Goal: Task Accomplishment & Management: Manage account settings

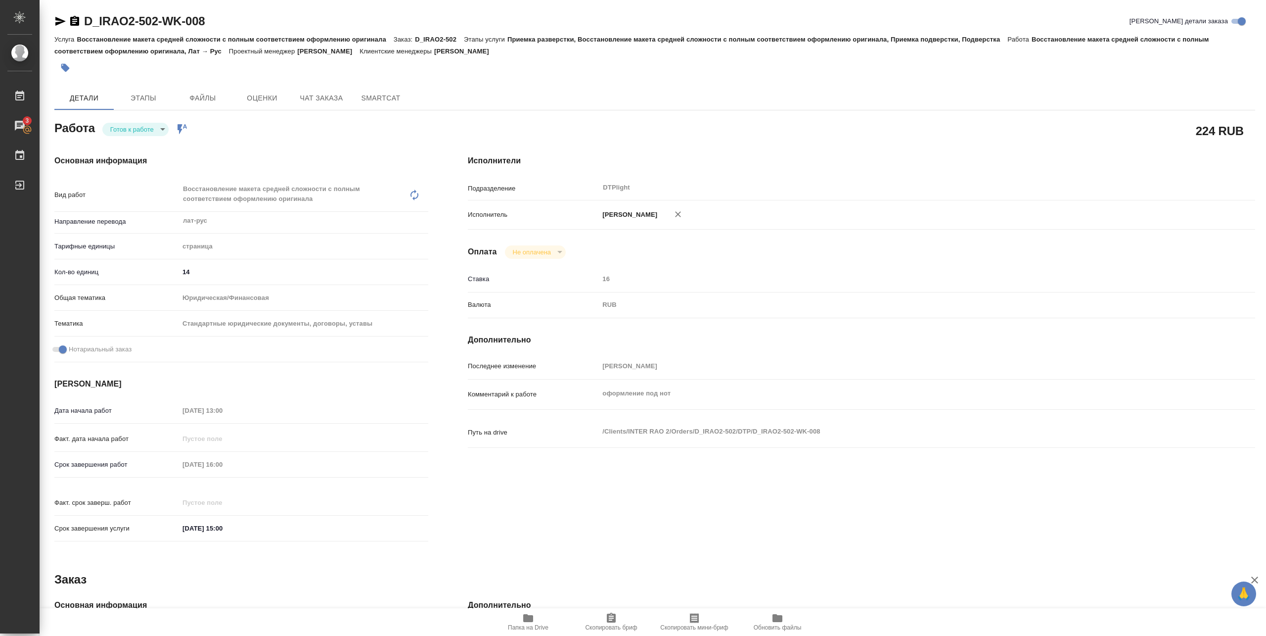
click at [155, 127] on body "🙏 .cls-1 fill:#fff; AWATERA Pankina Anna Работы 3 Чаты График Выйти D_IRAO2-502…" at bounding box center [633, 318] width 1266 height 636
type textarea "x"
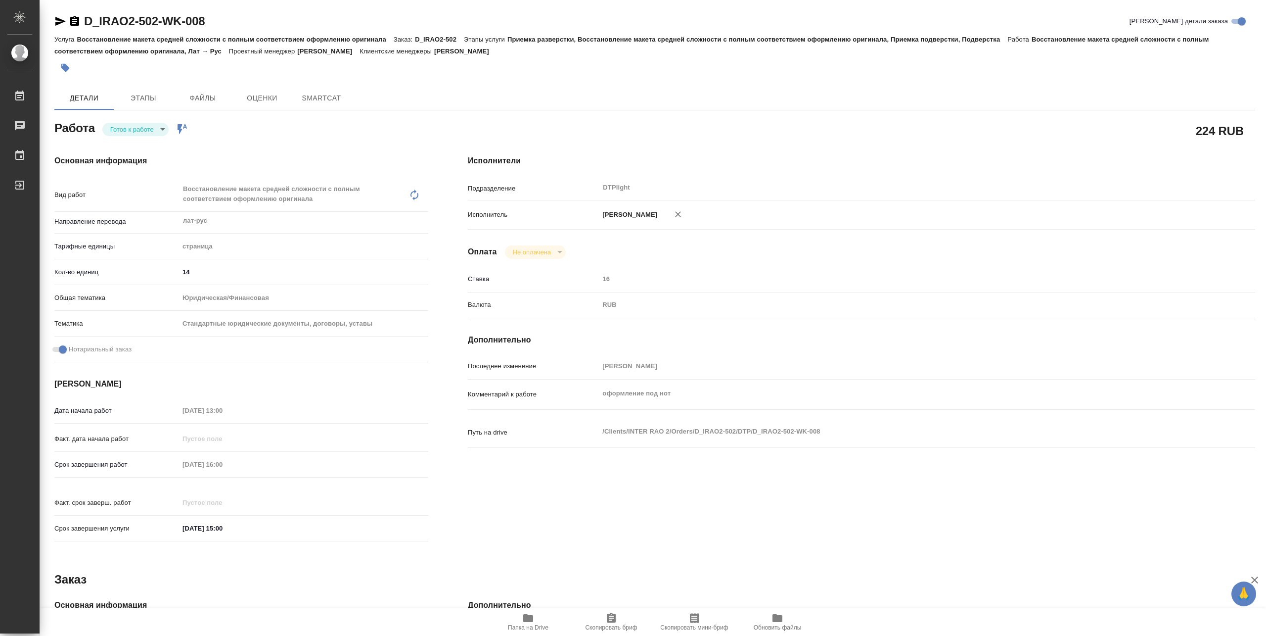
type textarea "x"
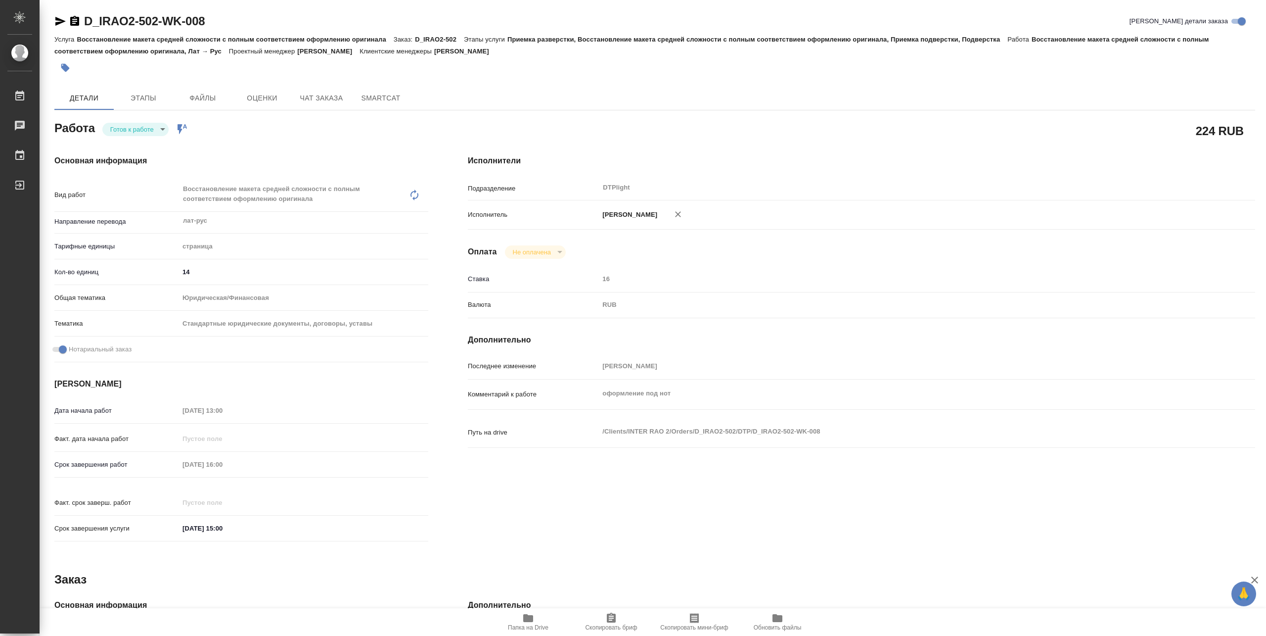
type textarea "x"
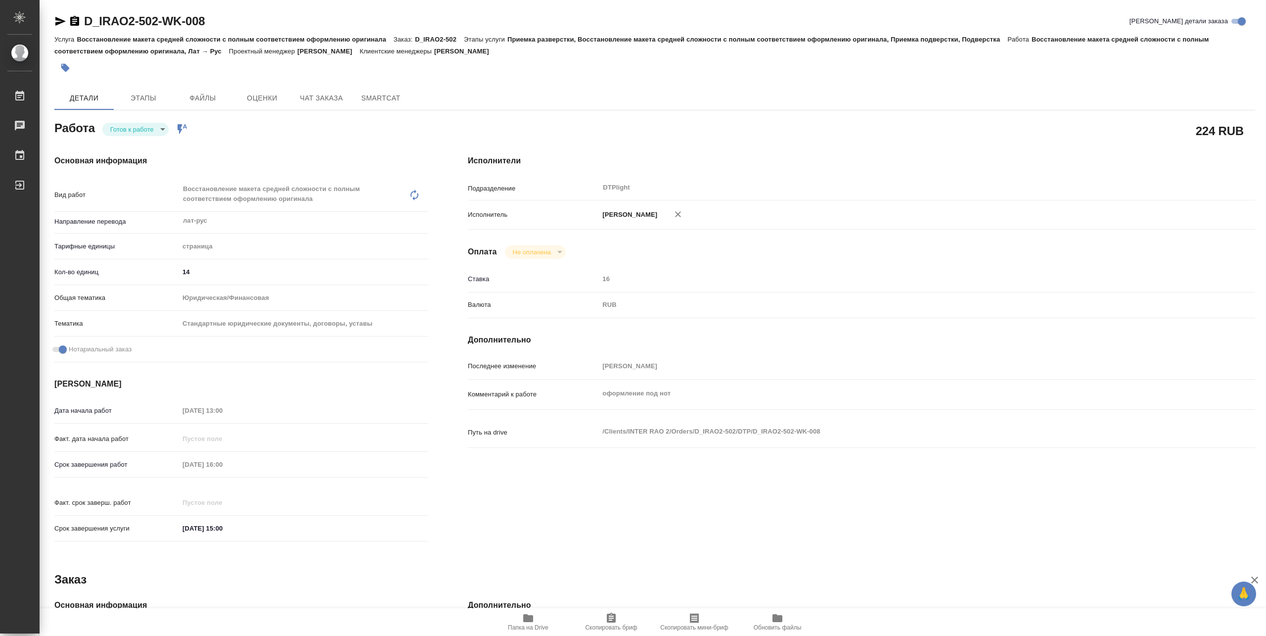
type textarea "x"
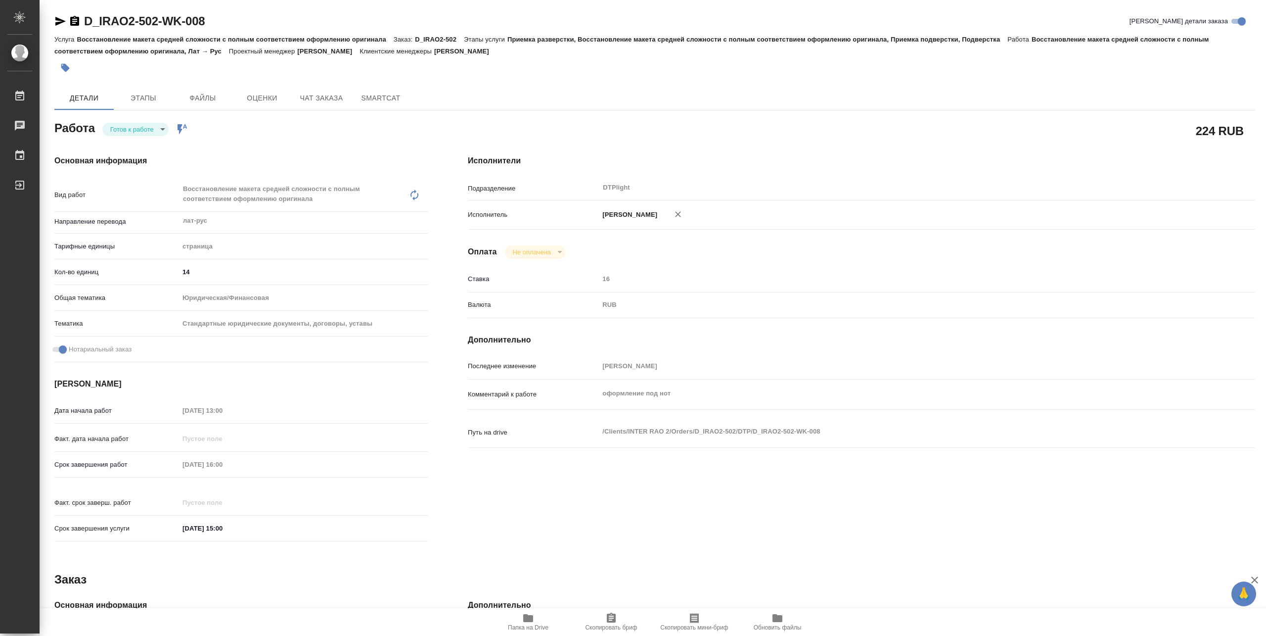
type textarea "x"
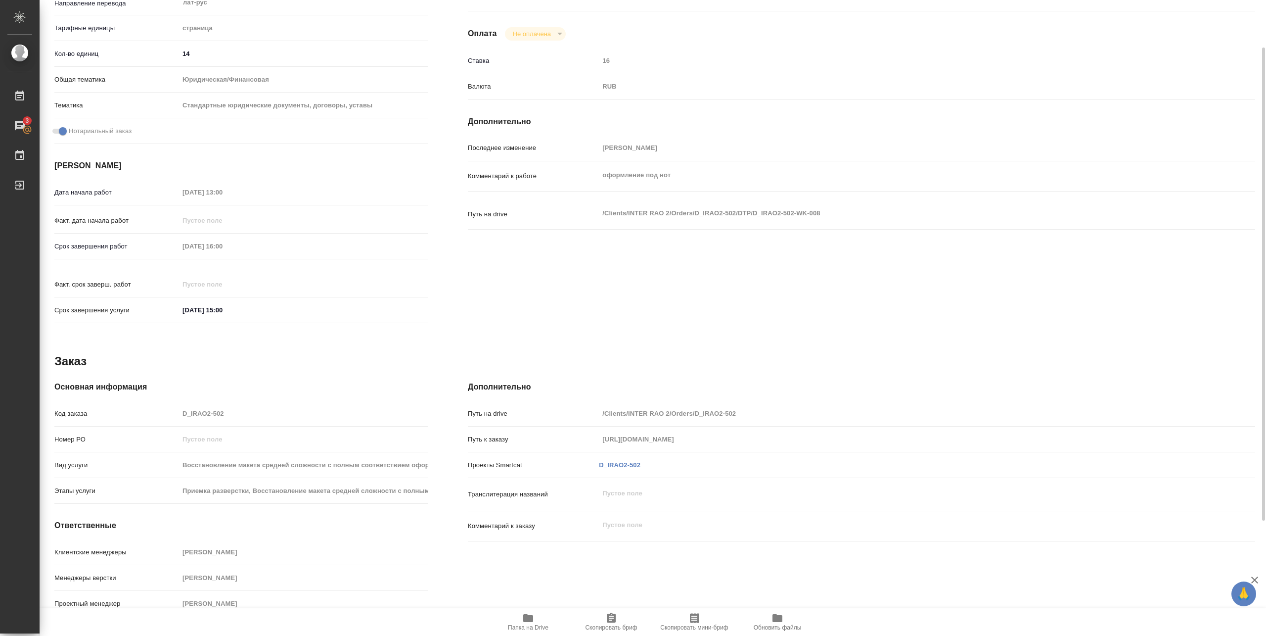
scroll to position [86, 0]
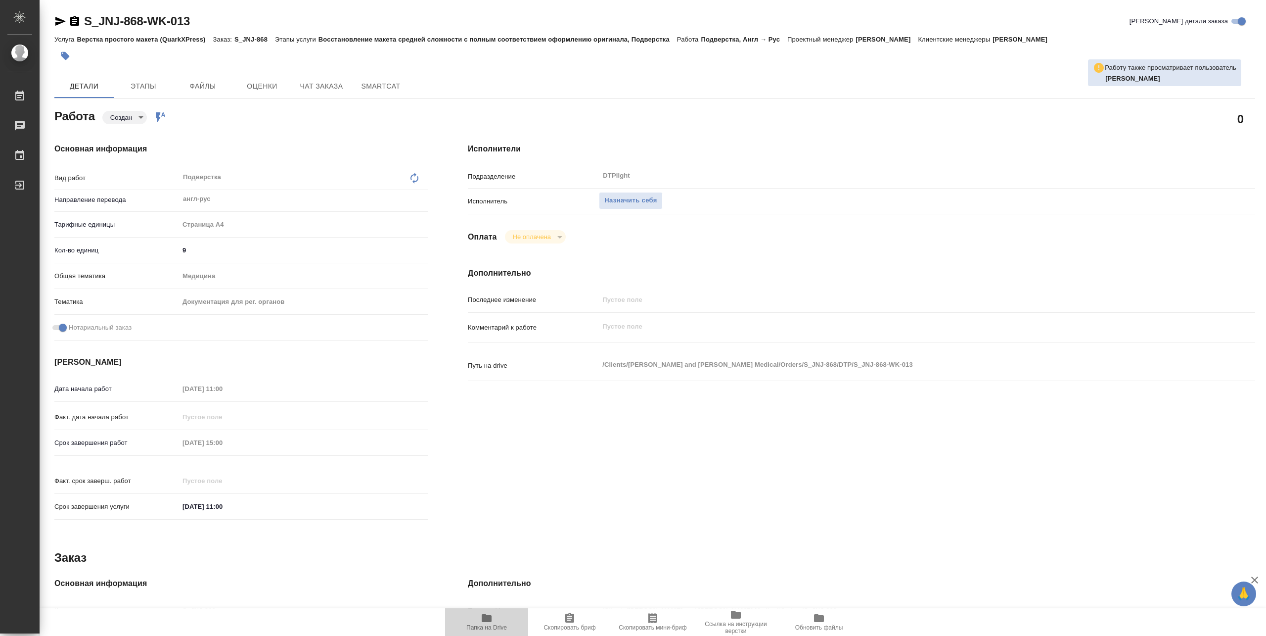
click at [489, 622] on icon "button" at bounding box center [487, 618] width 12 height 12
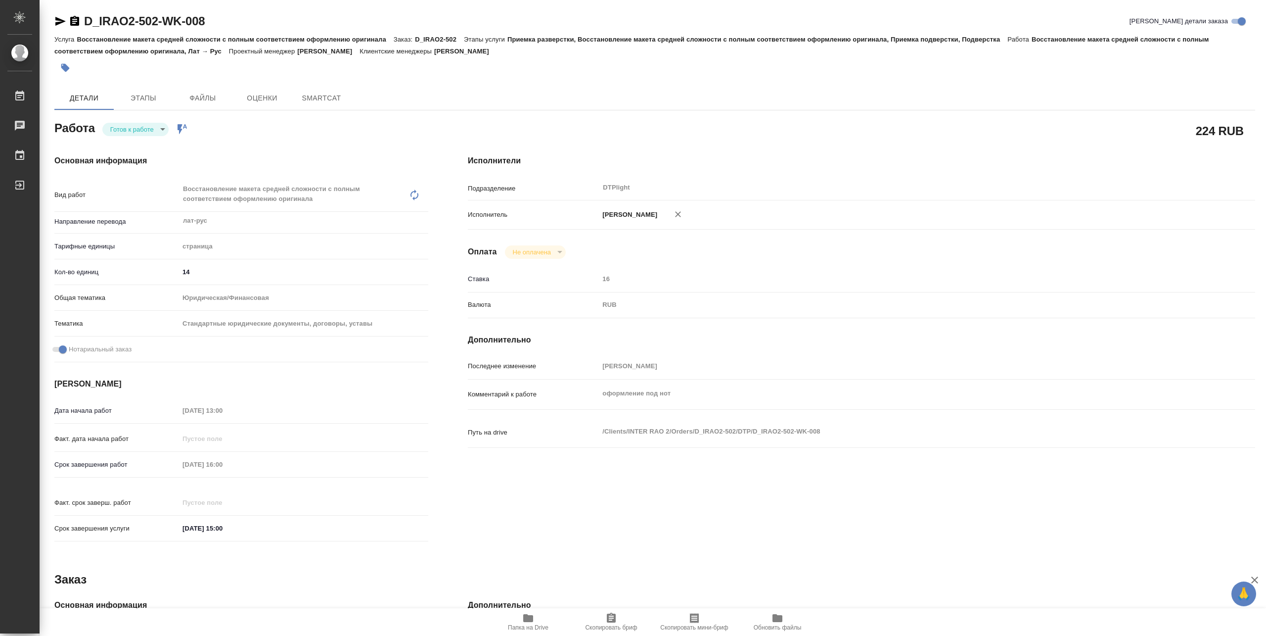
type textarea "x"
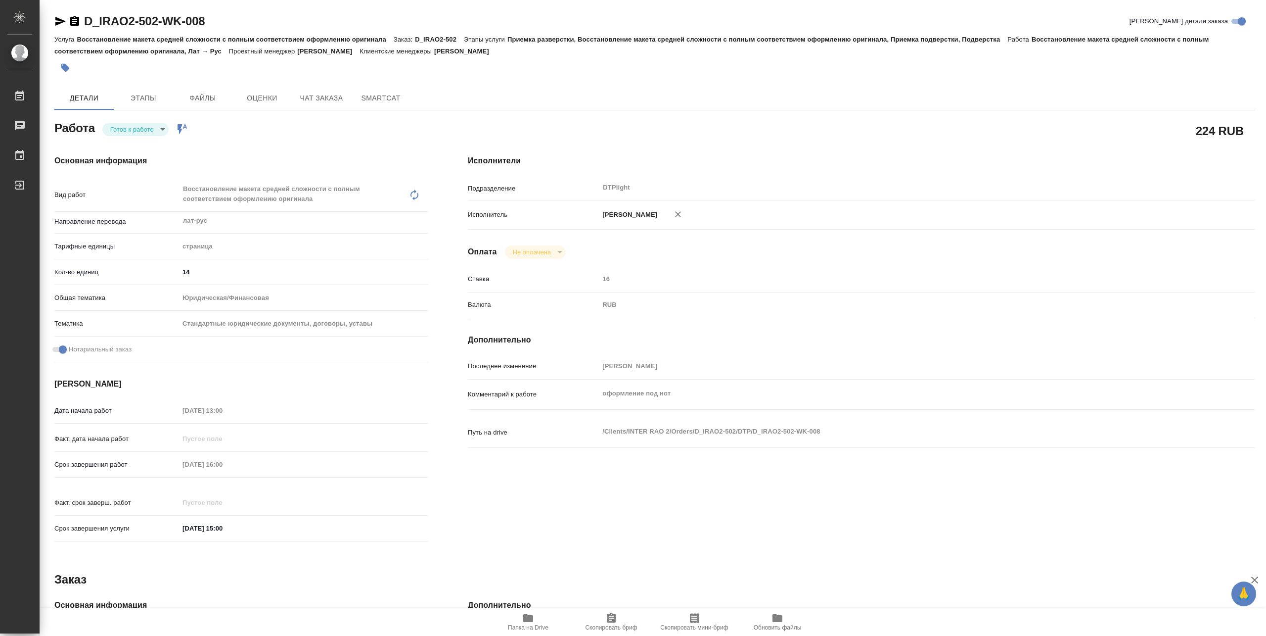
type textarea "x"
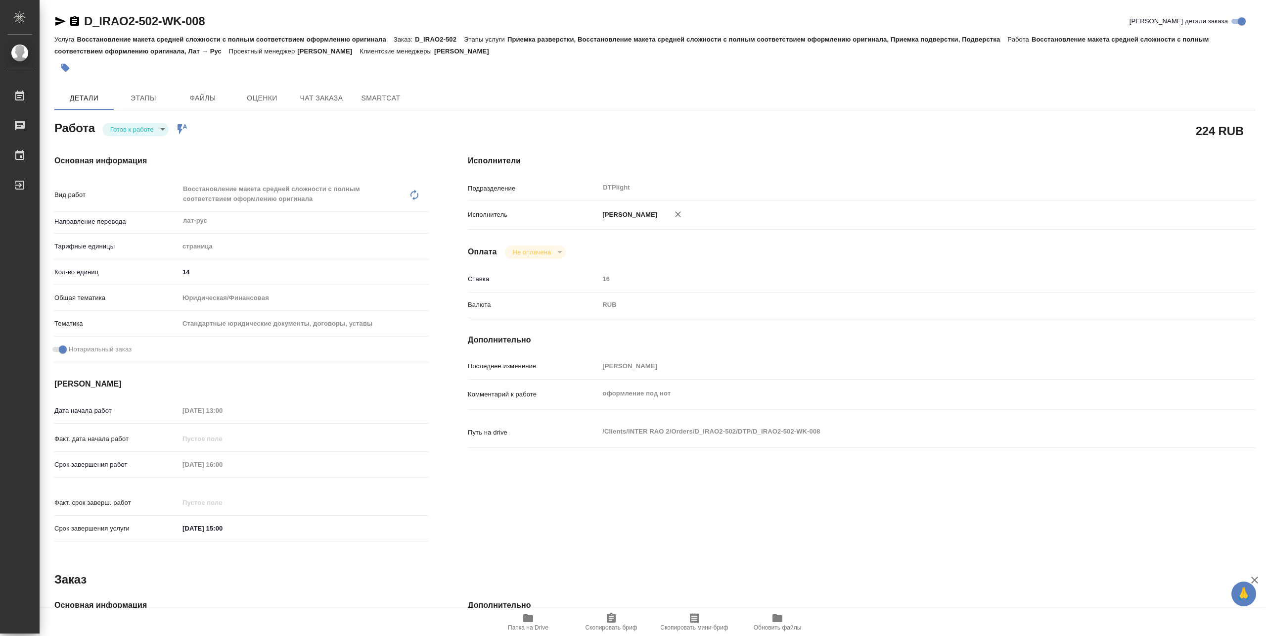
type textarea "x"
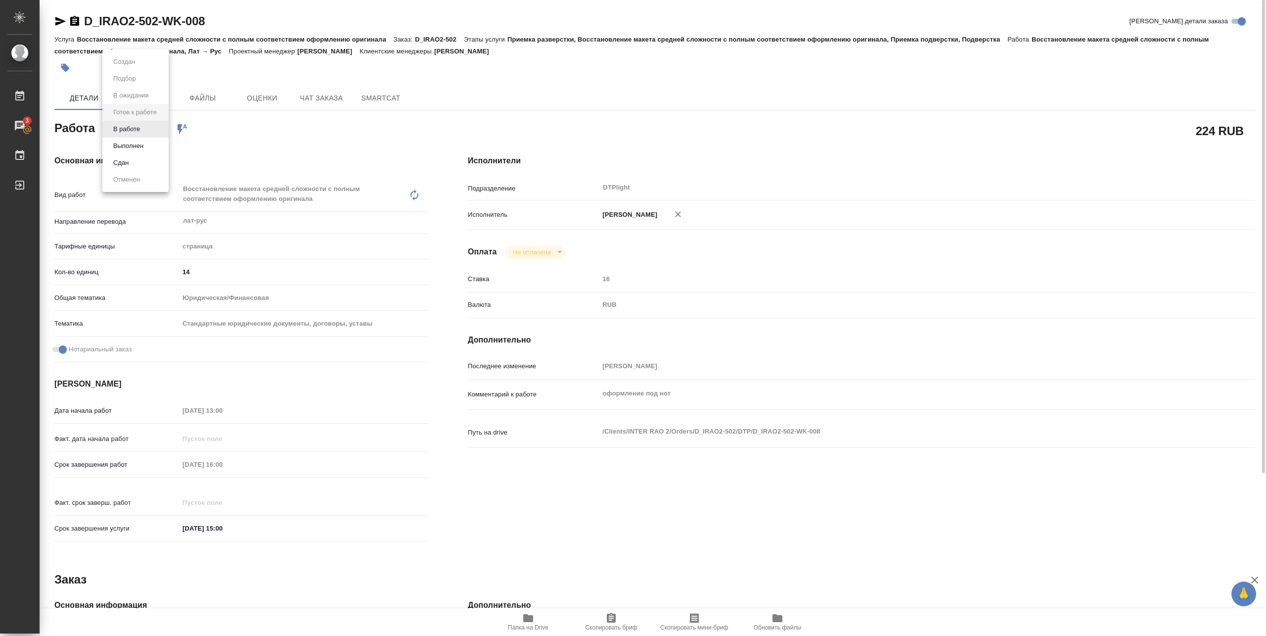
click at [143, 125] on body "🙏 .cls-1 fill:#fff; AWATERA Pankina Anna Работы 3 Чаты График Выйти D_IRAO2-502…" at bounding box center [633, 318] width 1266 height 636
click at [139, 128] on button "В работе" at bounding box center [126, 129] width 33 height 11
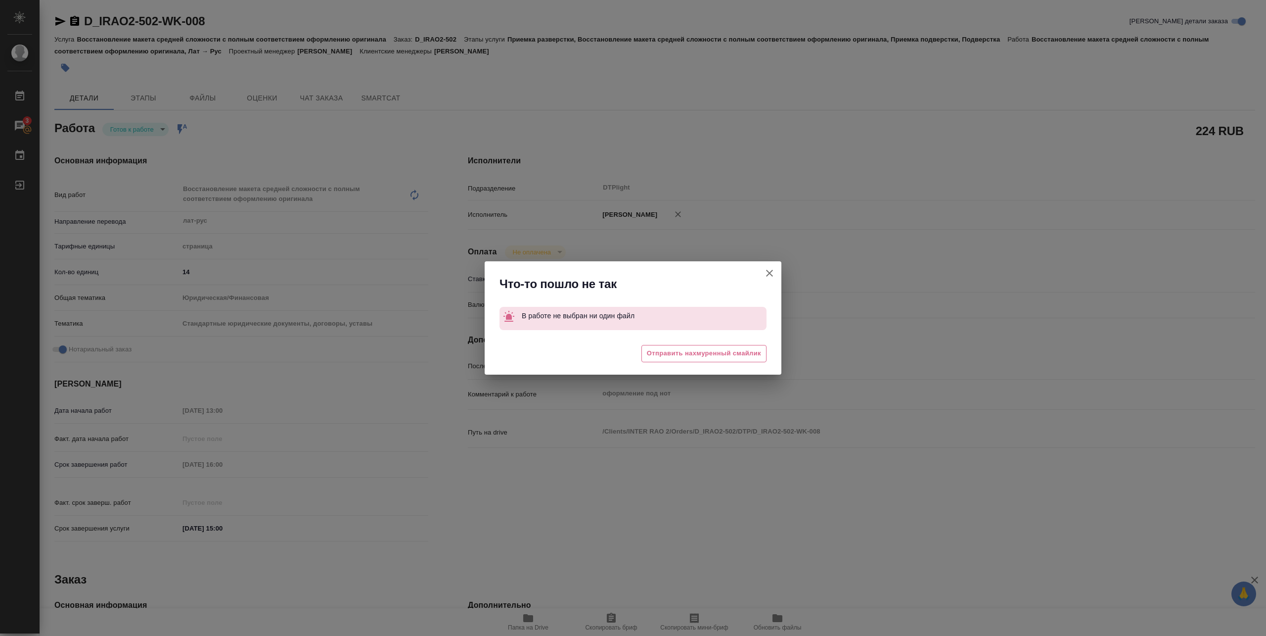
type textarea "x"
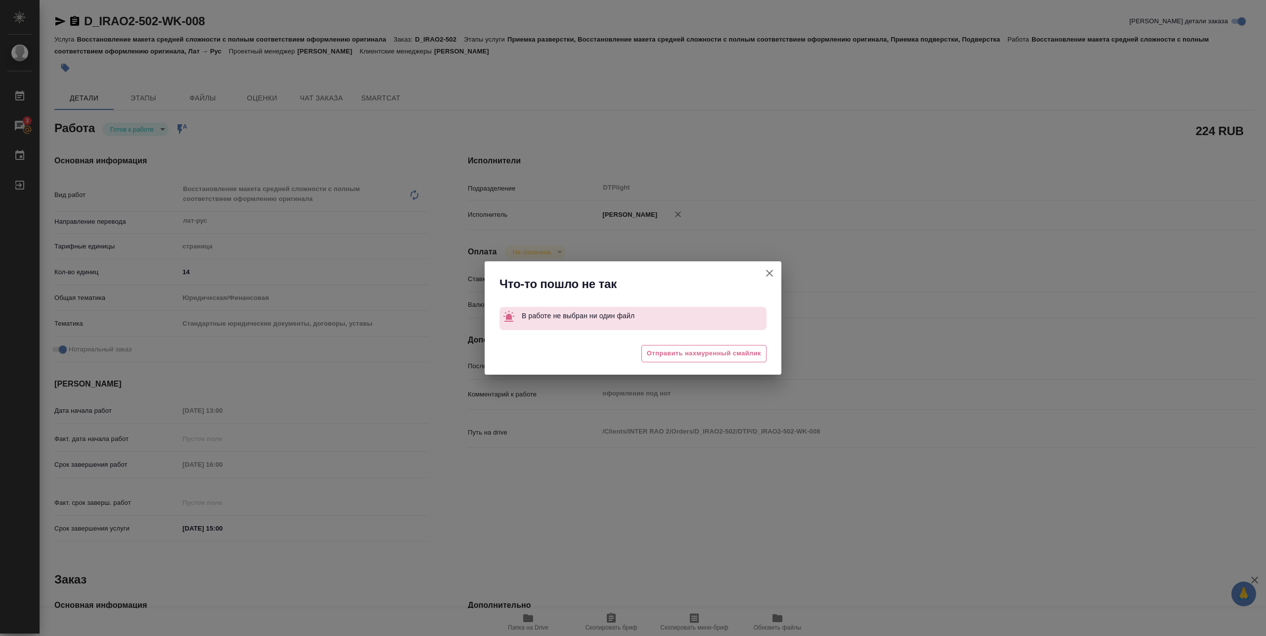
click at [766, 275] on icon "button" at bounding box center [770, 273] width 12 height 12
type textarea "x"
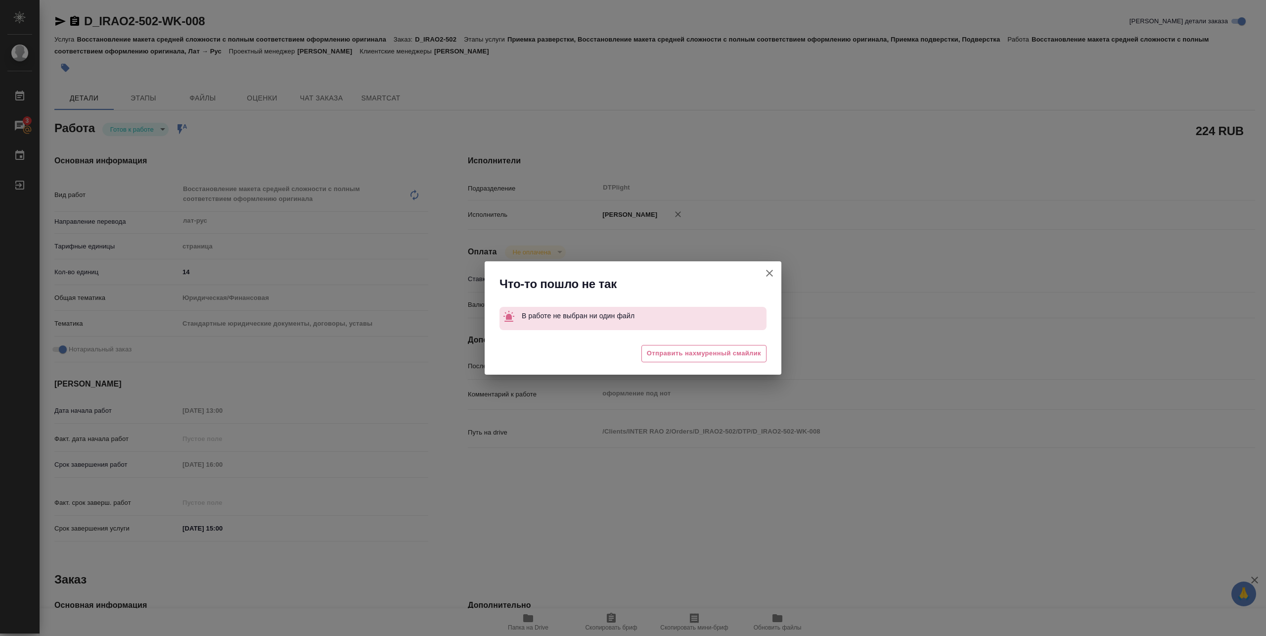
type textarea "x"
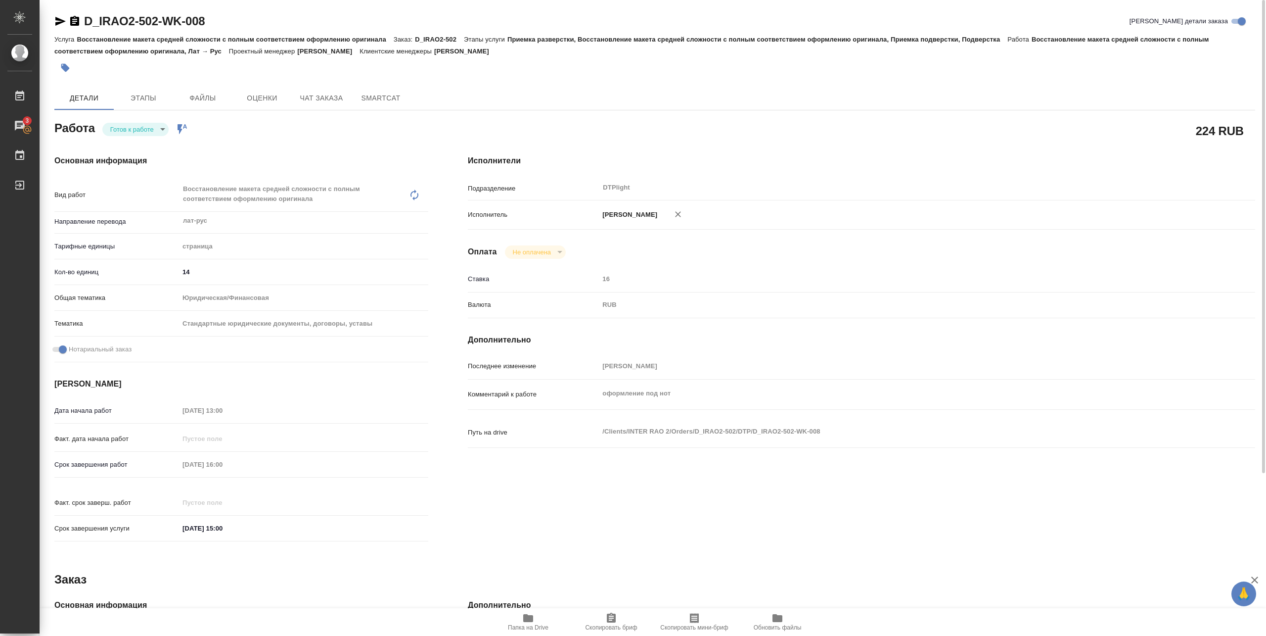
type textarea "x"
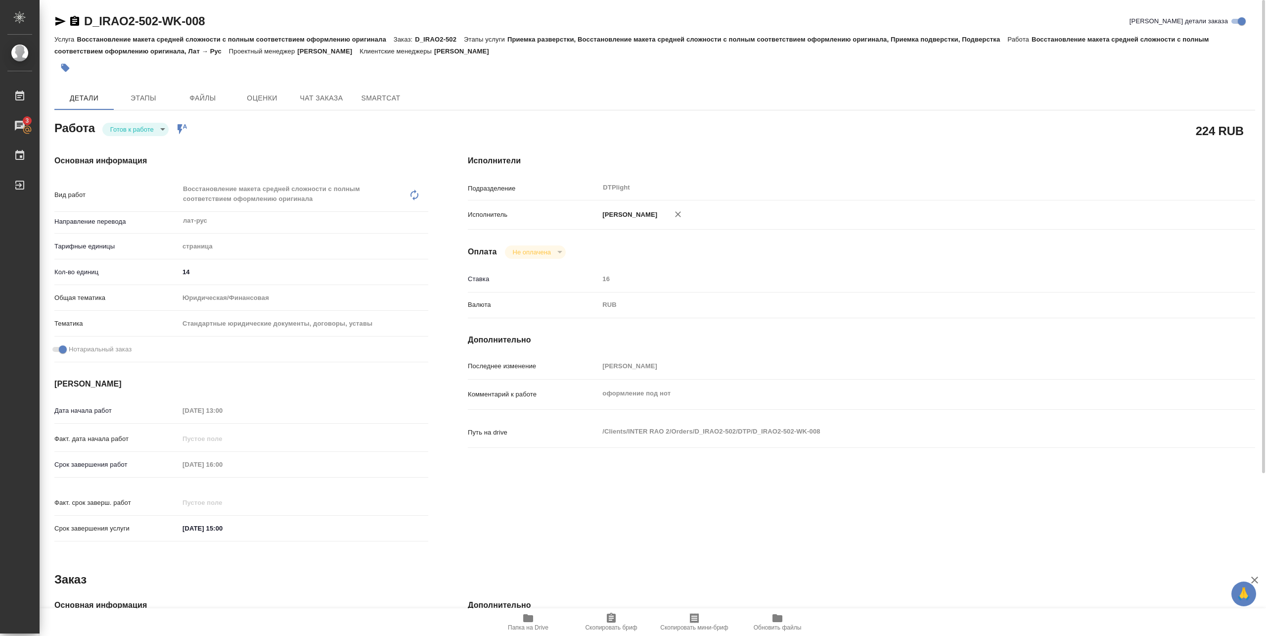
click at [56, 18] on icon "button" at bounding box center [60, 21] width 12 height 12
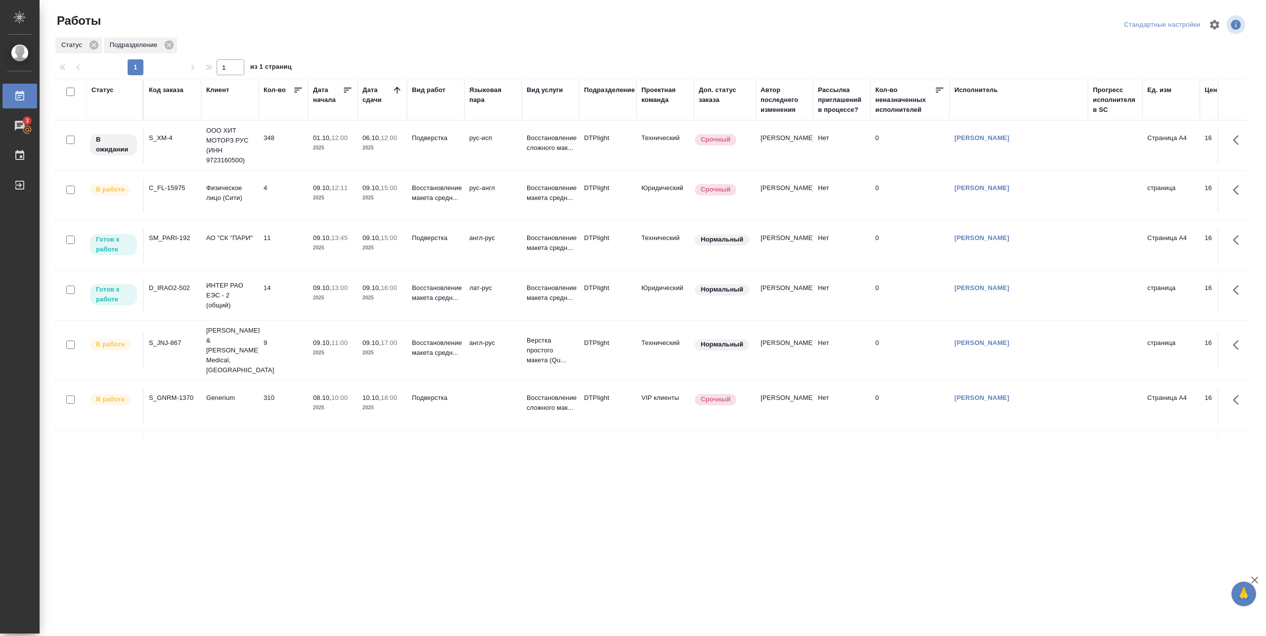
click at [335, 258] on td "09.10, 13:45 2025" at bounding box center [332, 245] width 49 height 35
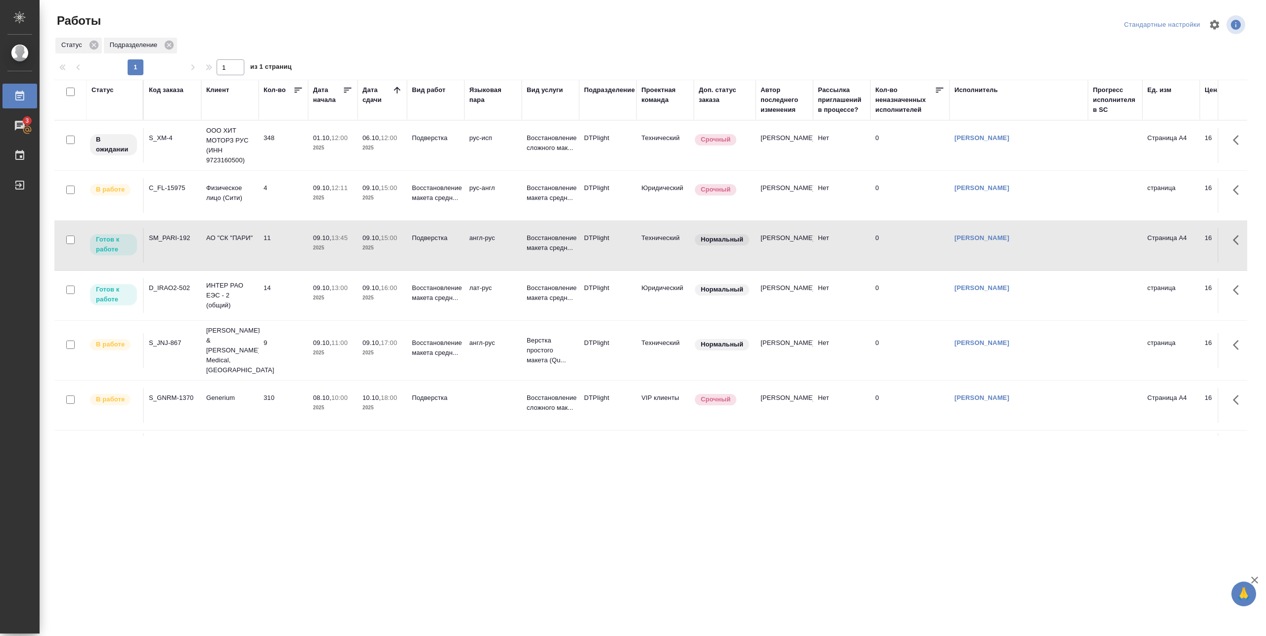
click at [335, 258] on td "09.10, 13:45 2025" at bounding box center [332, 245] width 49 height 35
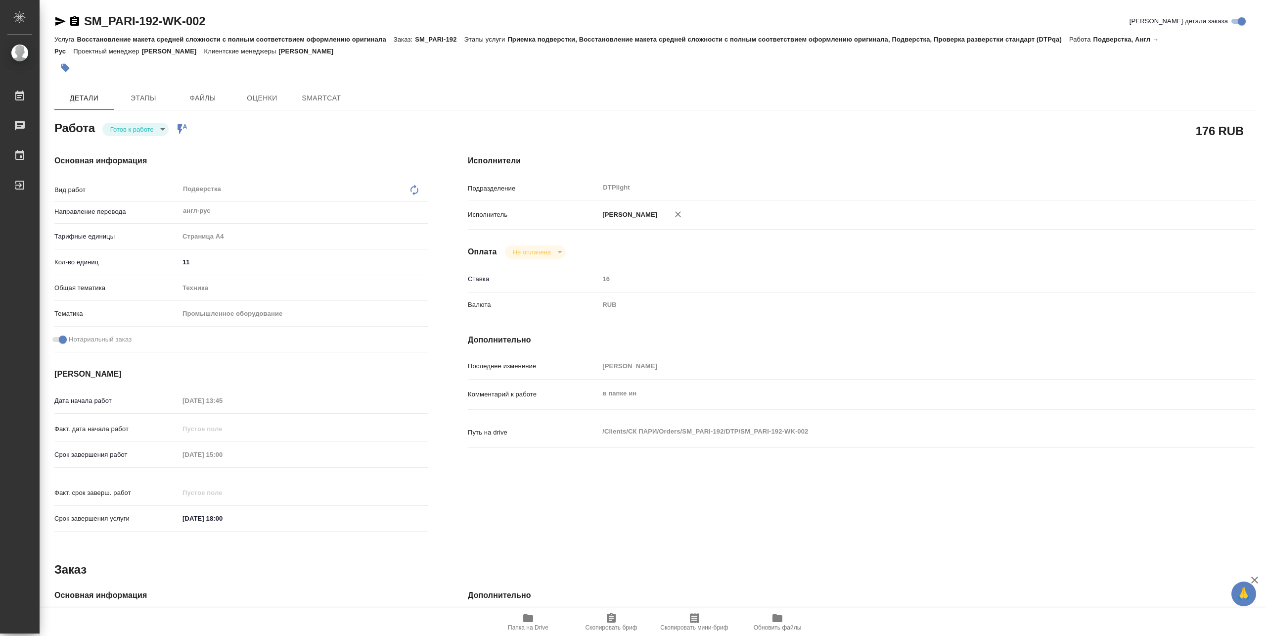
type textarea "x"
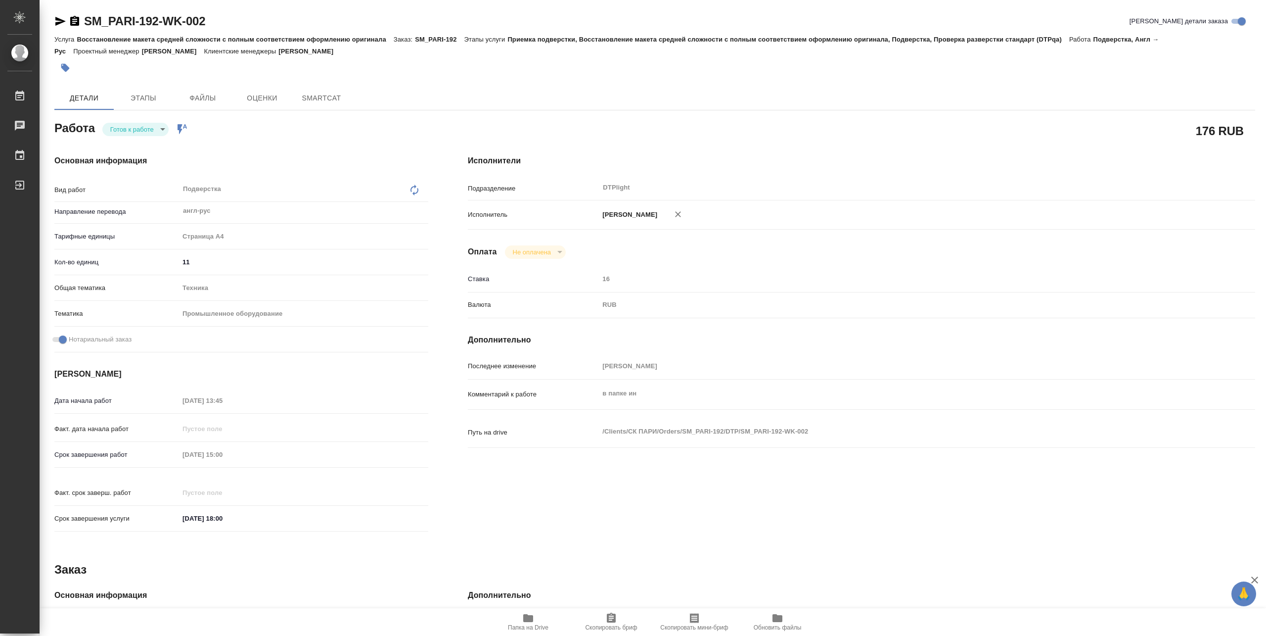
type textarea "x"
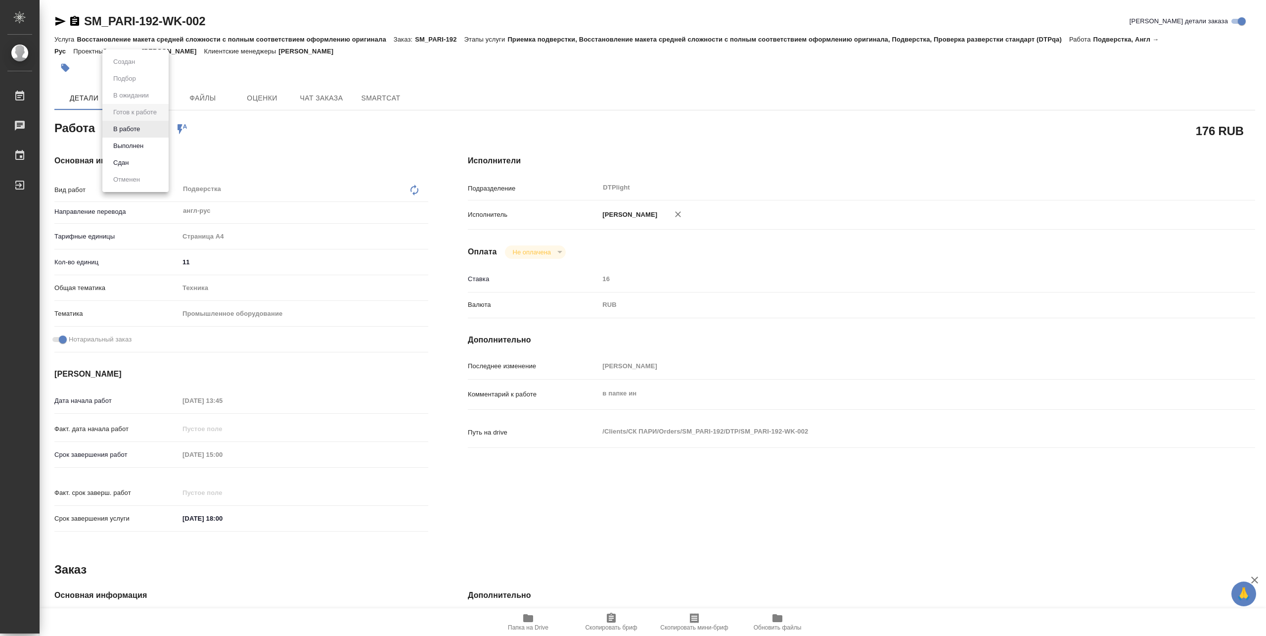
click at [150, 129] on body "🙏 .cls-1 fill:#fff; AWATERA Pankina Anna Работы Чаты График Выйти SM_PARI-192-W…" at bounding box center [633, 318] width 1266 height 636
type textarea "x"
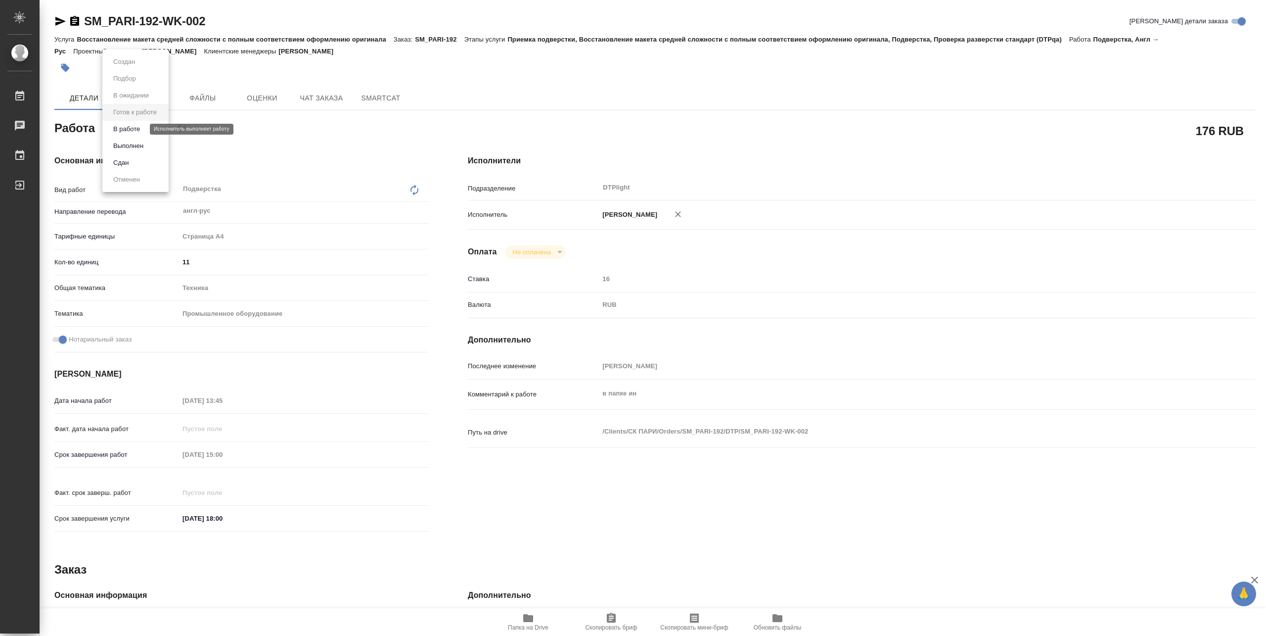
type textarea "x"
click at [139, 129] on button "В работе" at bounding box center [126, 129] width 33 height 11
type textarea "x"
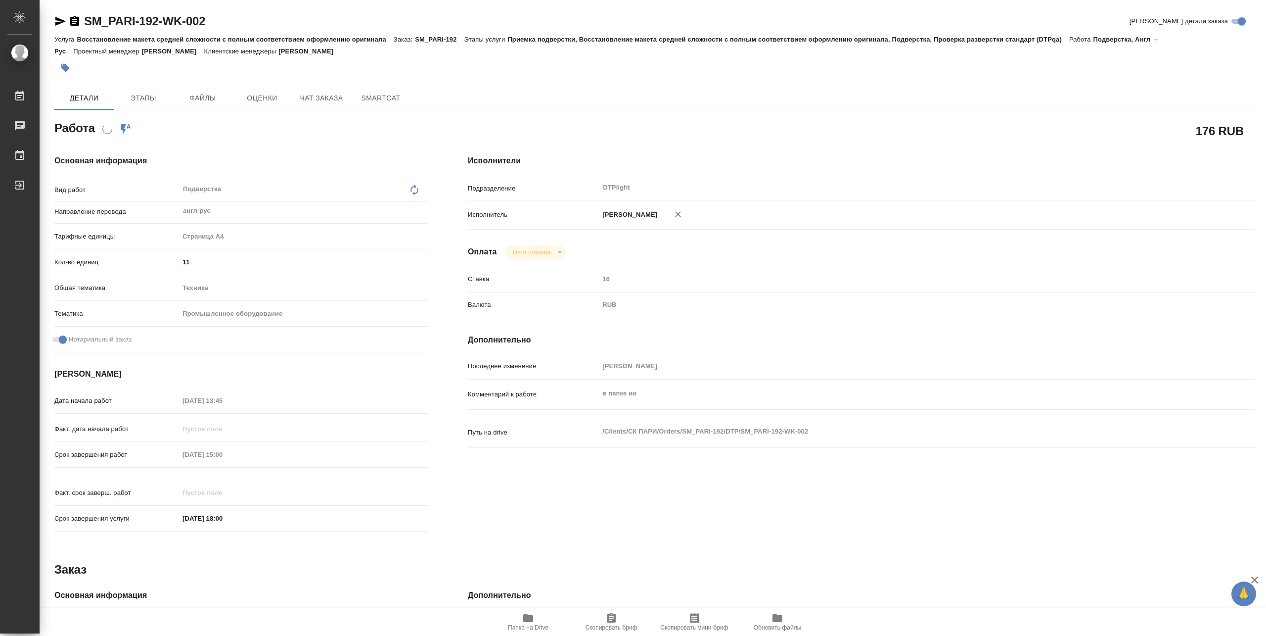
type textarea "x"
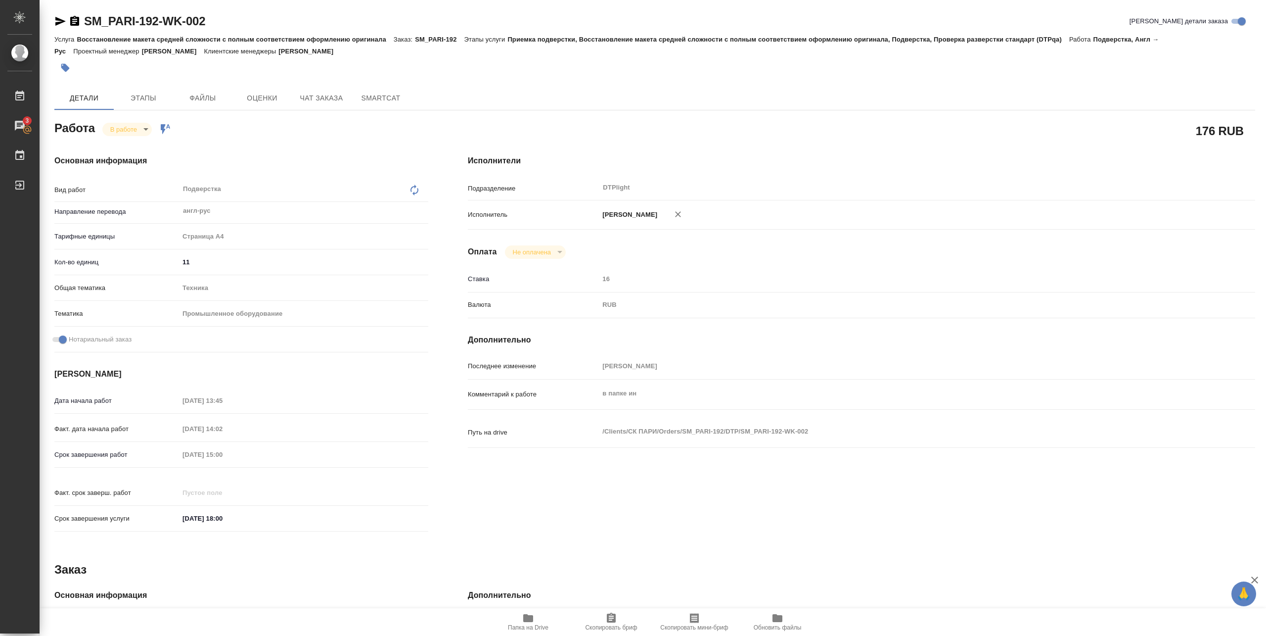
type textarea "x"
click at [542, 620] on span "Папка на Drive" at bounding box center [528, 621] width 71 height 19
click at [531, 616] on icon "button" at bounding box center [528, 618] width 10 height 8
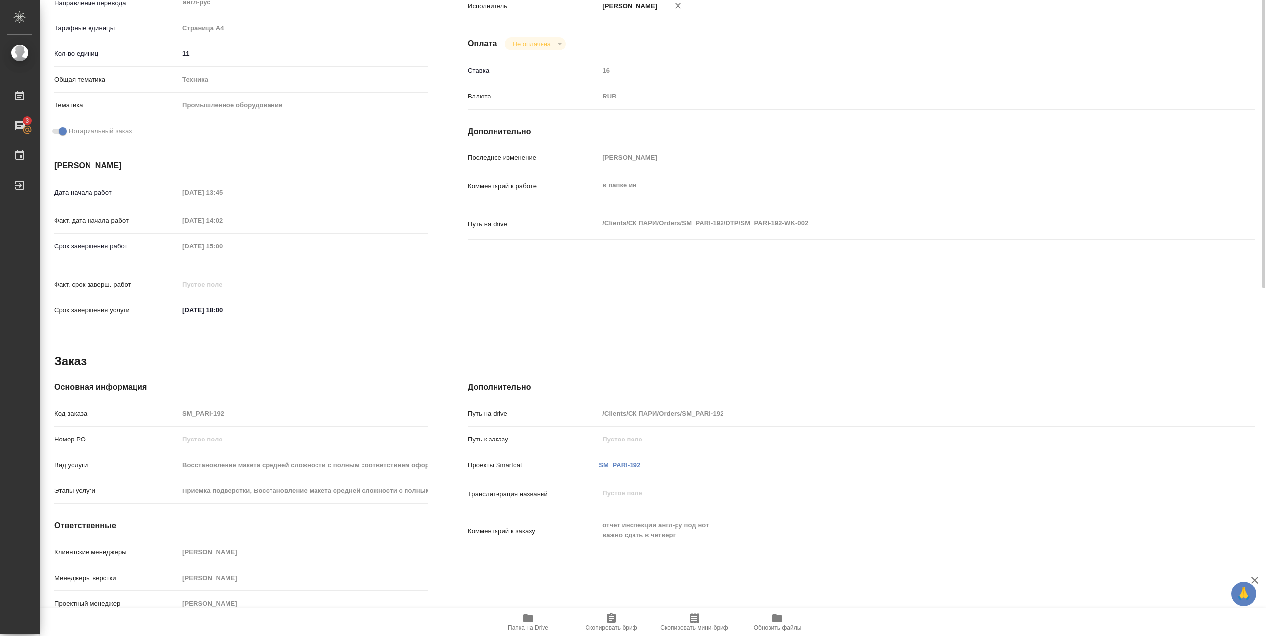
scroll to position [10, 0]
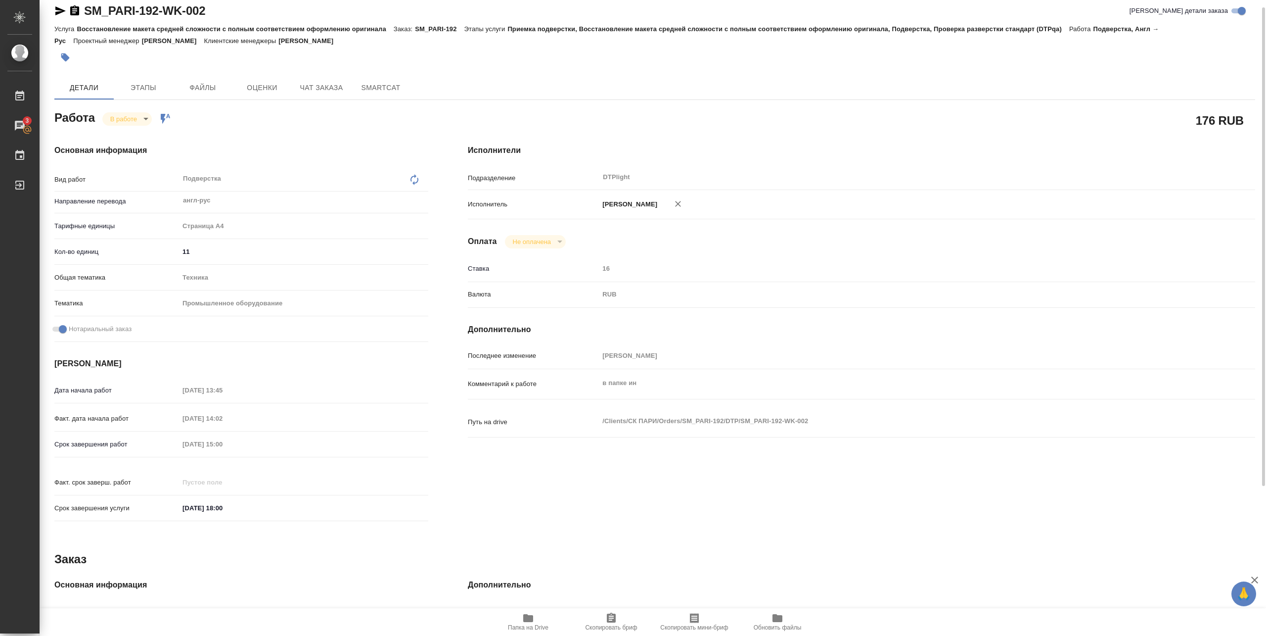
click at [131, 128] on div "Основная информация Вид работ Подверстка x ​ Направление перевода англ-рус ​ Та…" at bounding box center [242, 336] width 414 height 422
click at [129, 121] on body "🙏 .cls-1 fill:#fff; AWATERA Pankina Anna Работы 3 Чаты График Выйти SM_PARI-192…" at bounding box center [633, 318] width 1266 height 636
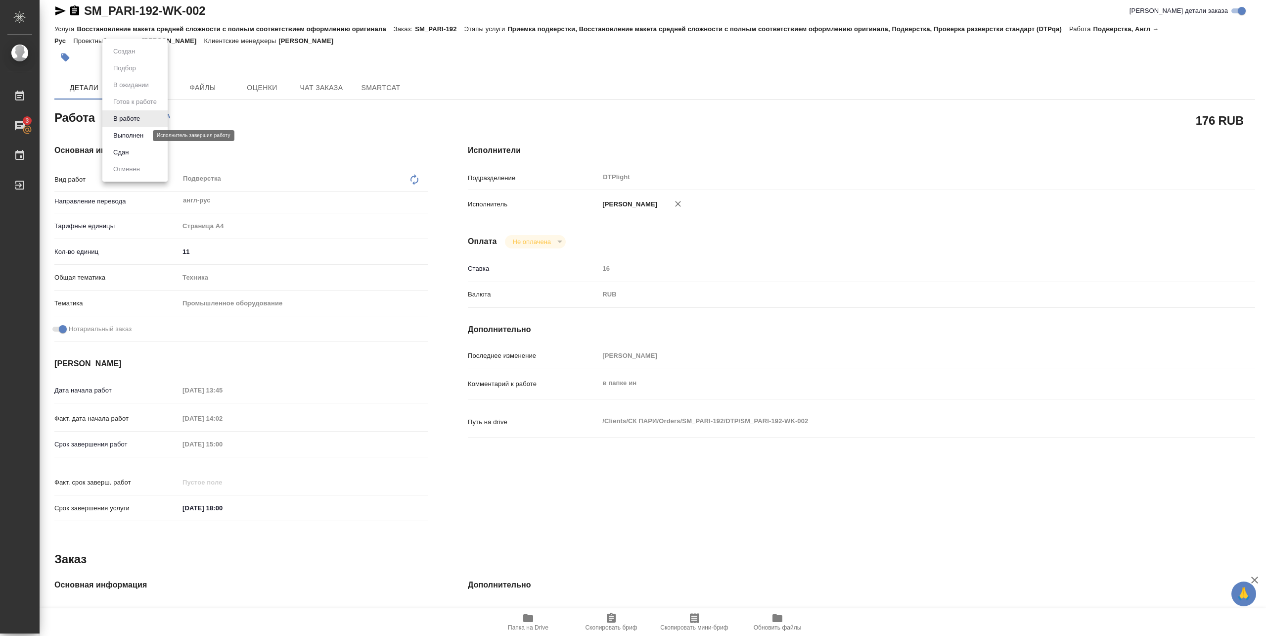
click at [125, 138] on button "Выполнен" at bounding box center [128, 135] width 36 height 11
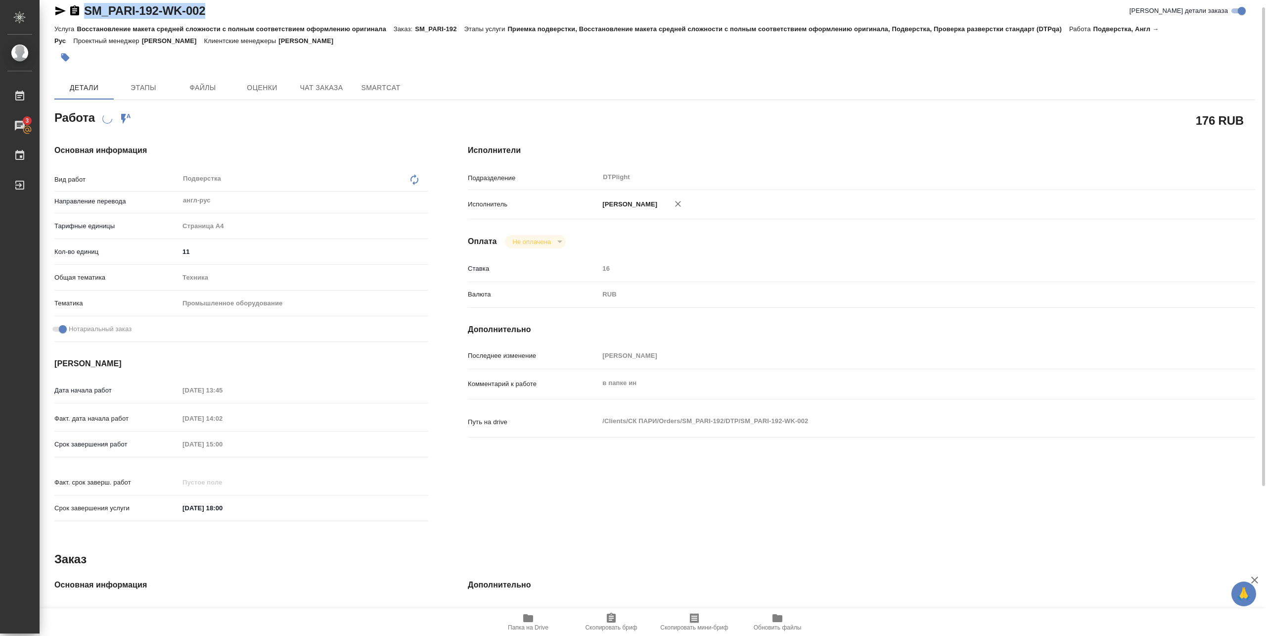
drag, startPoint x: 82, startPoint y: 21, endPoint x: 228, endPoint y: 20, distance: 145.4
click at [228, 20] on div "SM_PARI-192-WK-002 Кратко детали заказа" at bounding box center [654, 13] width 1201 height 20
copy link "SM_PARI-192-WK-002"
type textarea "x"
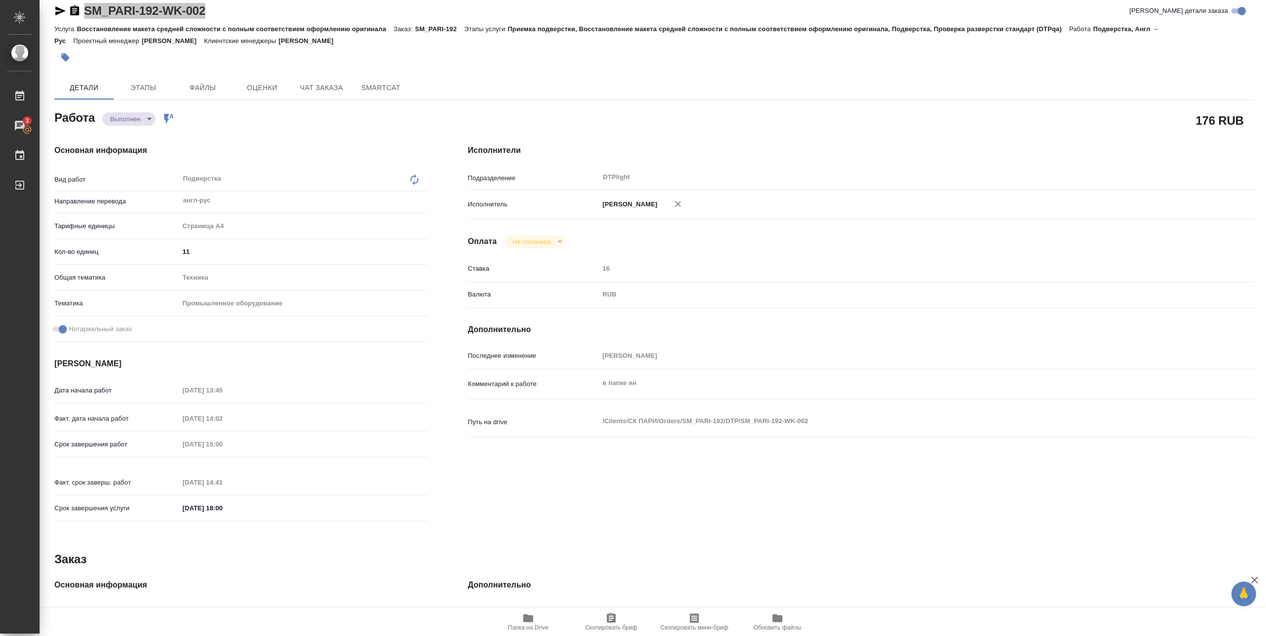
type textarea "x"
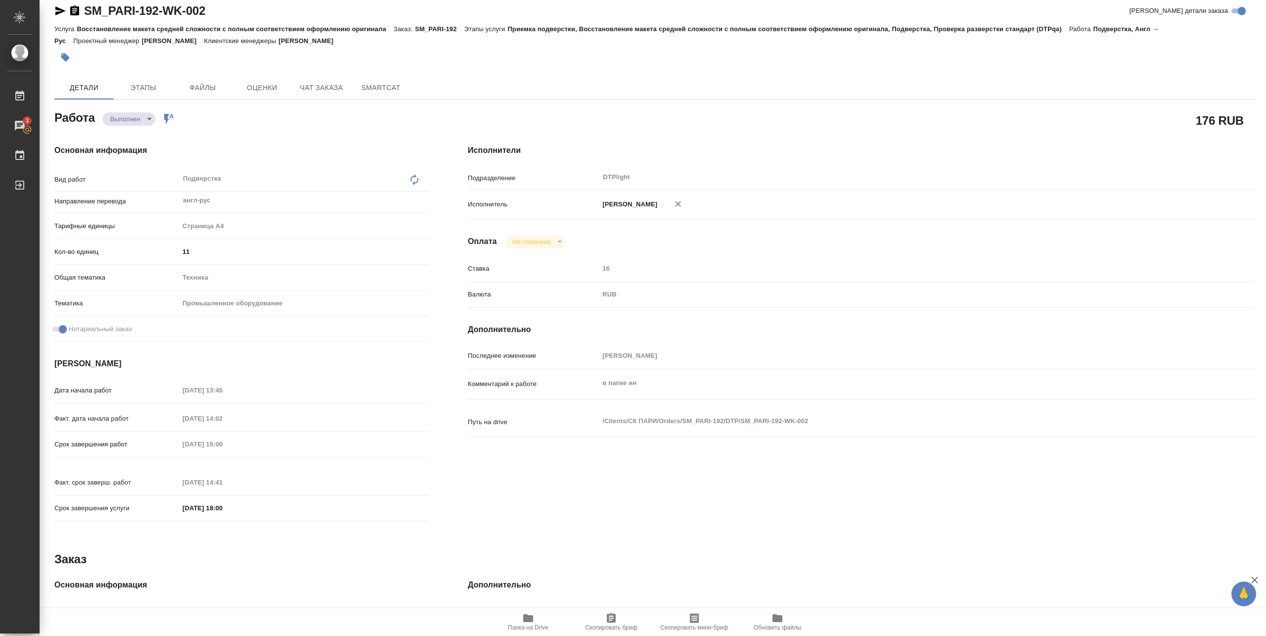
type textarea "x"
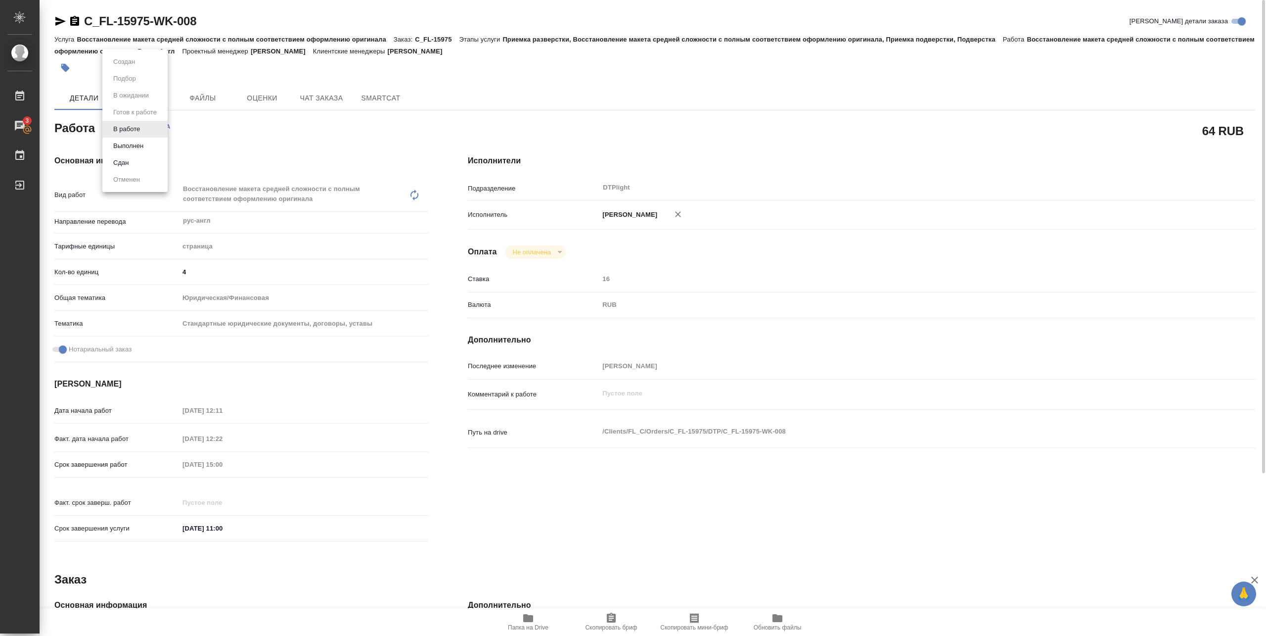
click at [131, 133] on body "🙏 .cls-1 fill:#fff; AWATERA [PERSON_NAME] 3 Чаты График Выйти C_FL-15975-WK-008…" at bounding box center [633, 318] width 1266 height 636
click at [131, 145] on button "Выполнен" at bounding box center [128, 145] width 36 height 11
drag, startPoint x: 84, startPoint y: 30, endPoint x: 216, endPoint y: 29, distance: 132.6
click at [216, 29] on div "C_FL-15975-WK-008 Кратко детали заказа" at bounding box center [654, 23] width 1201 height 20
copy link "C_FL-15975-WK-008"
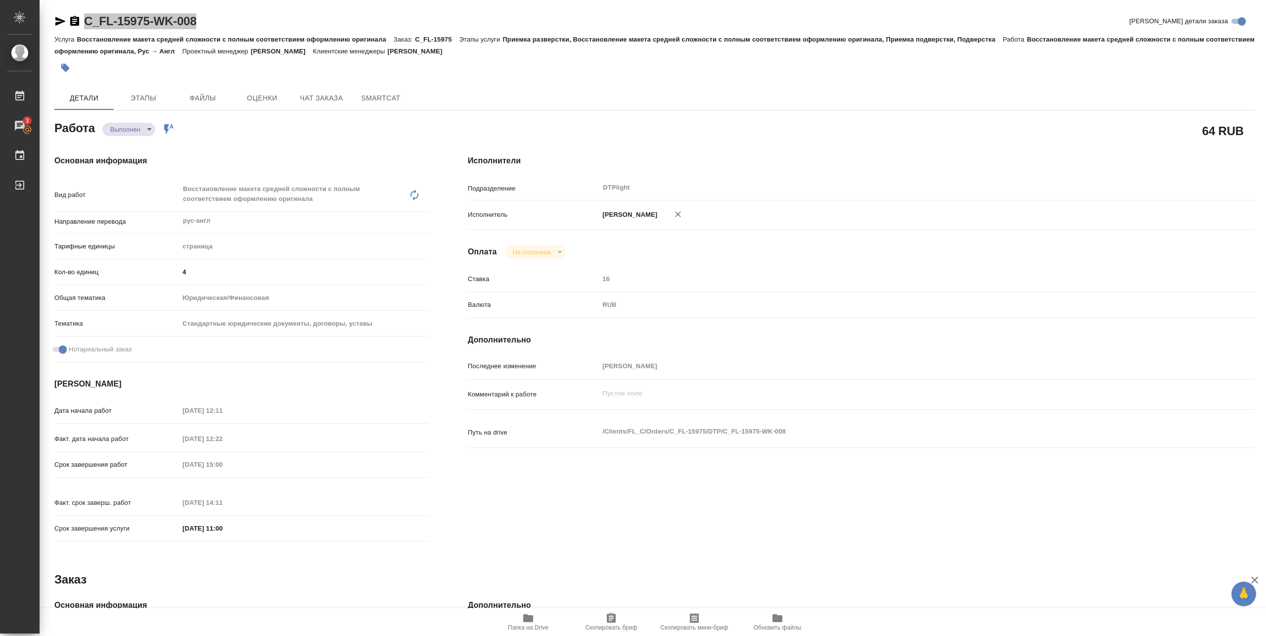
type textarea "x"
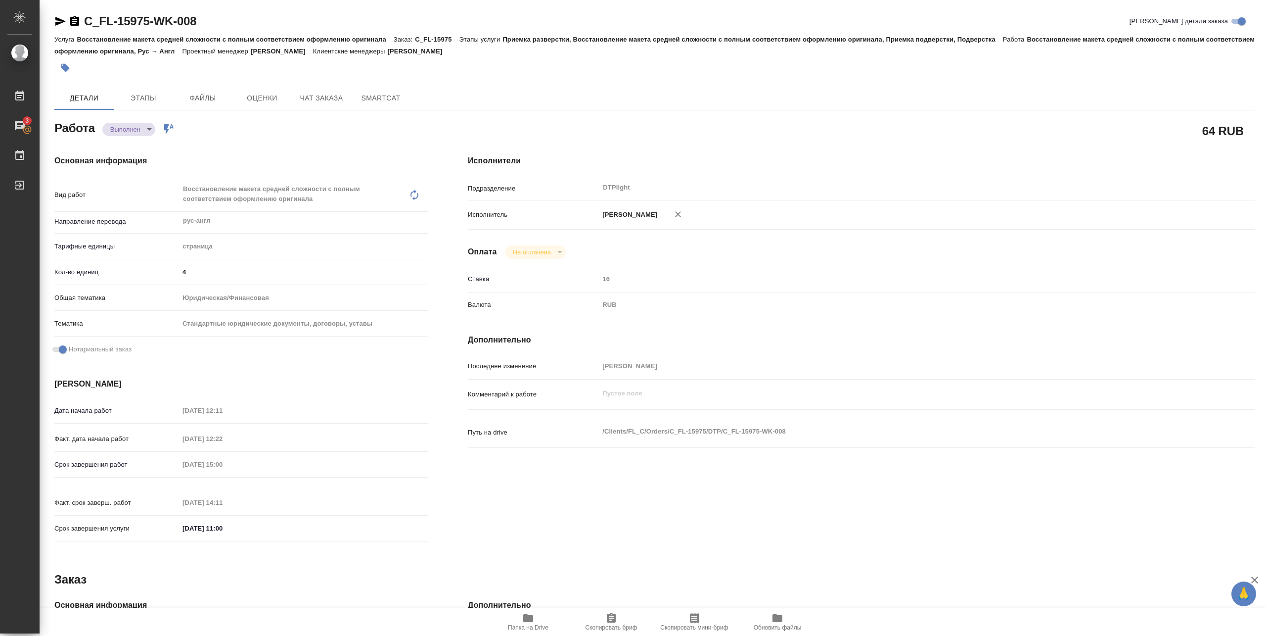
type textarea "x"
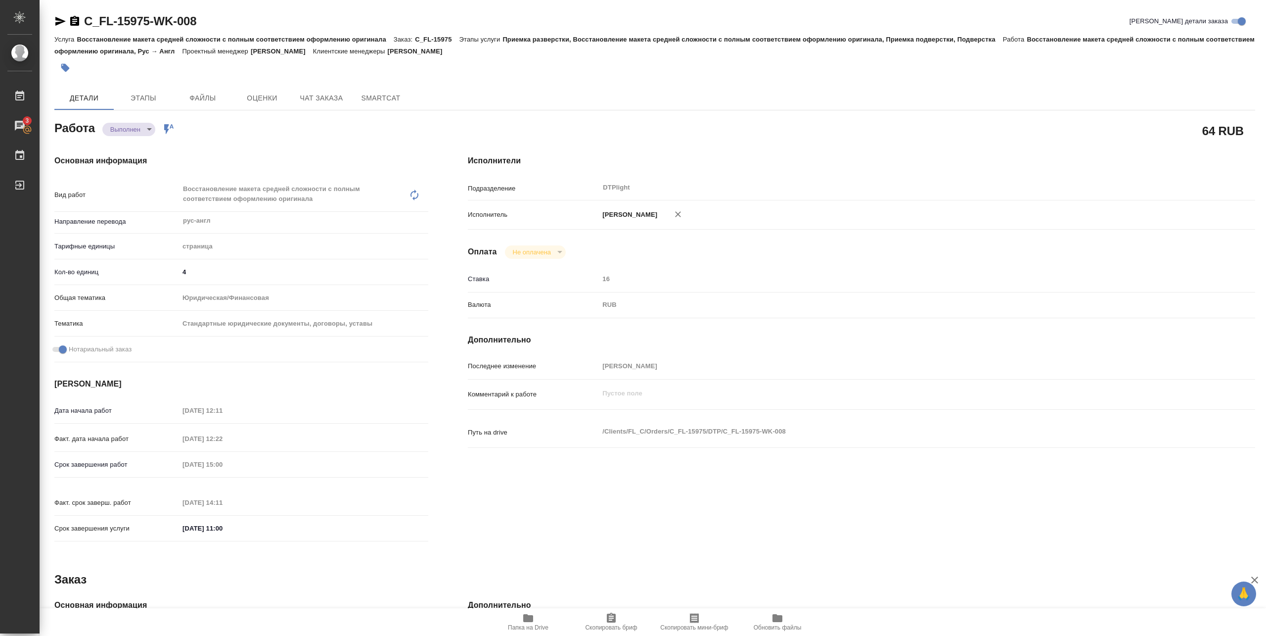
type textarea "x"
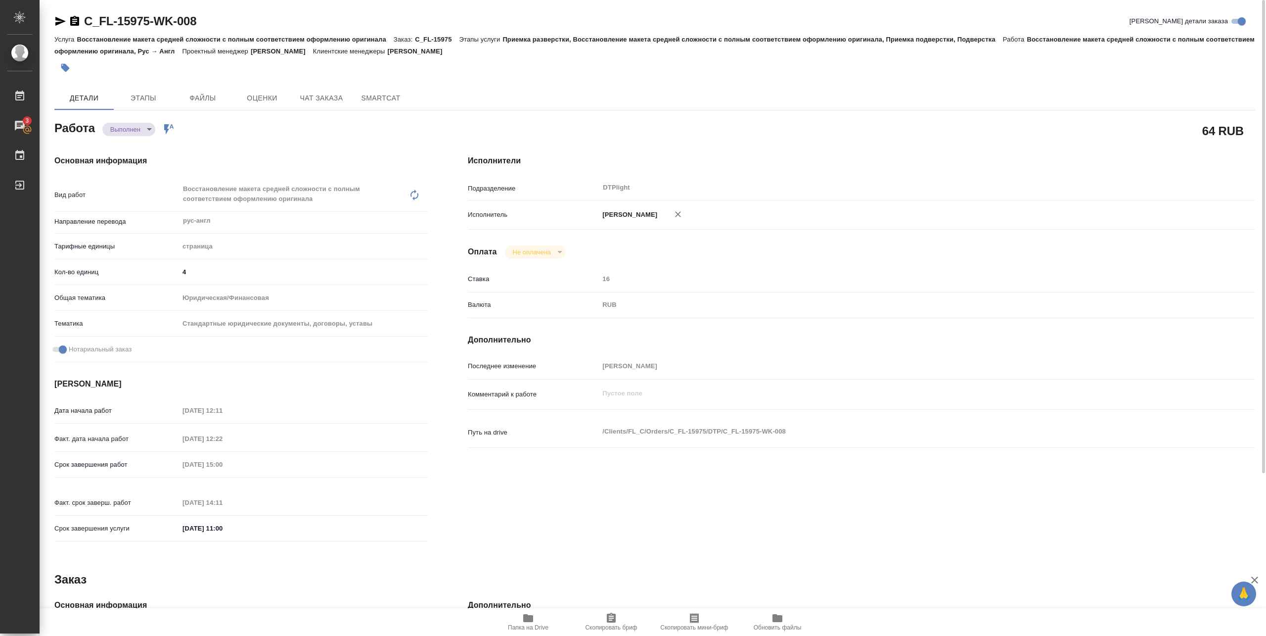
click at [355, 142] on div "Основная информация Вид работ Восстановление макета средней сложности с полным …" at bounding box center [242, 351] width 414 height 432
type textarea "x"
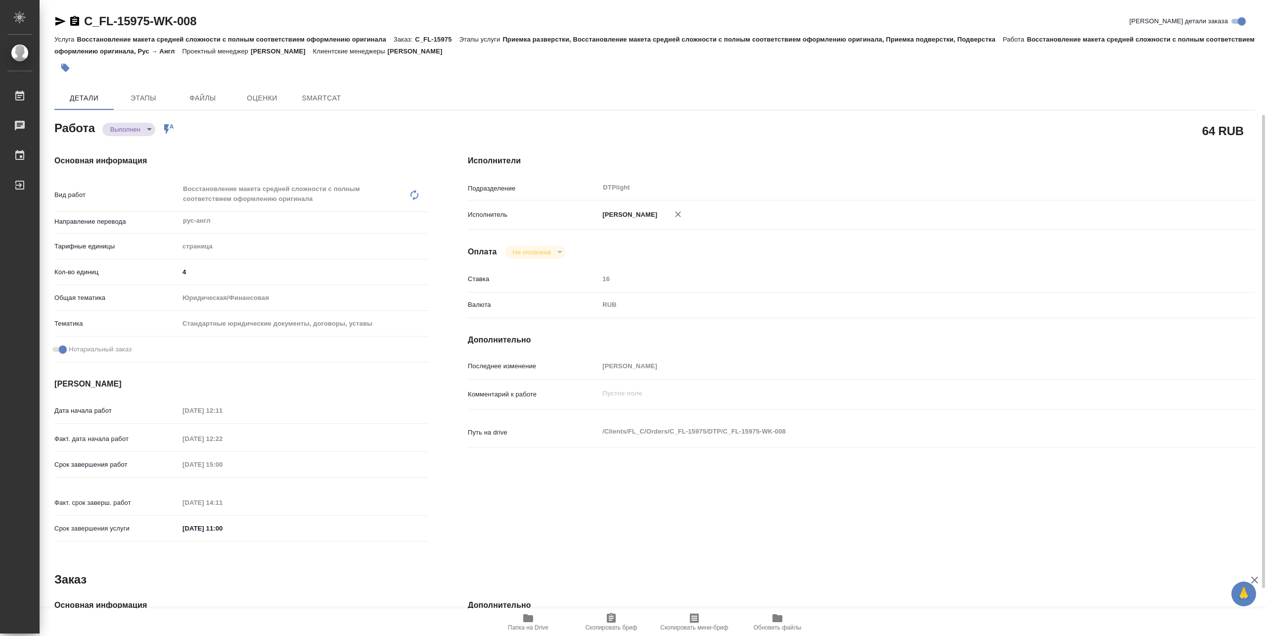
type textarea "x"
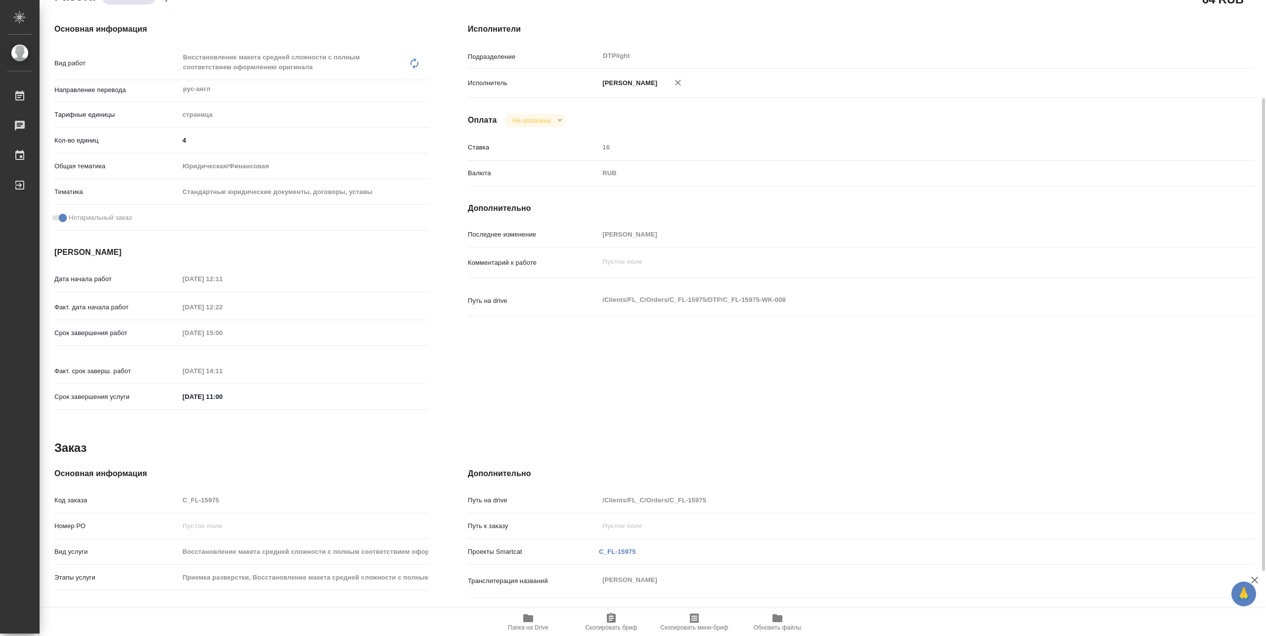
type textarea "x"
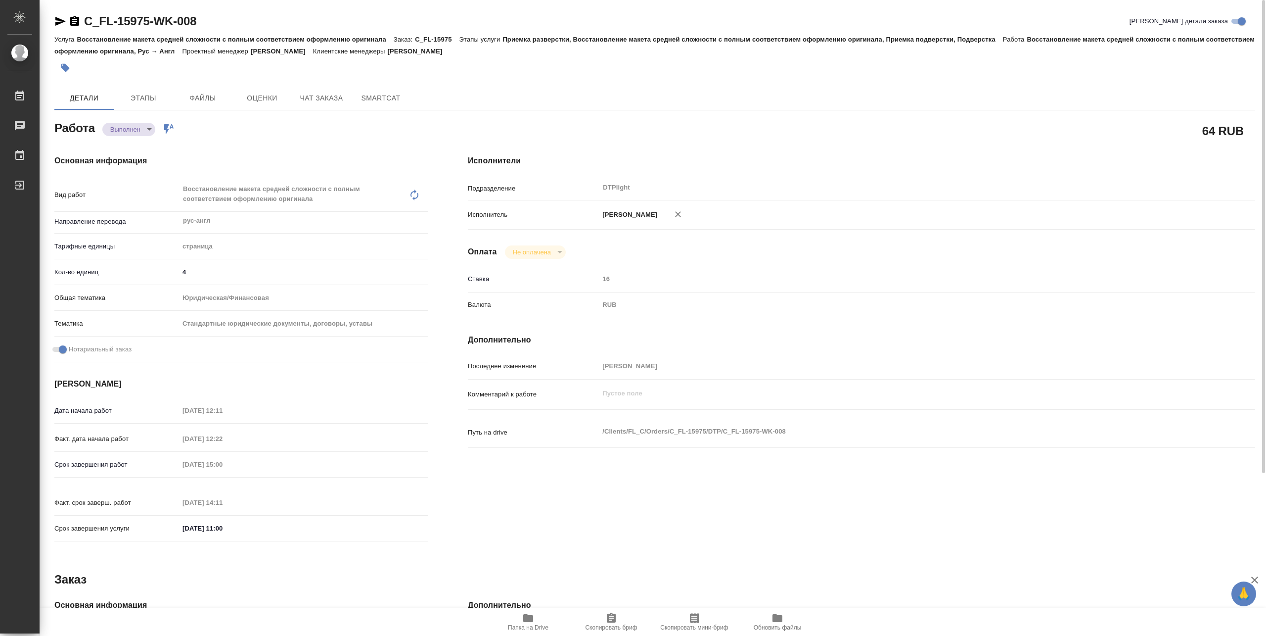
type textarea "x"
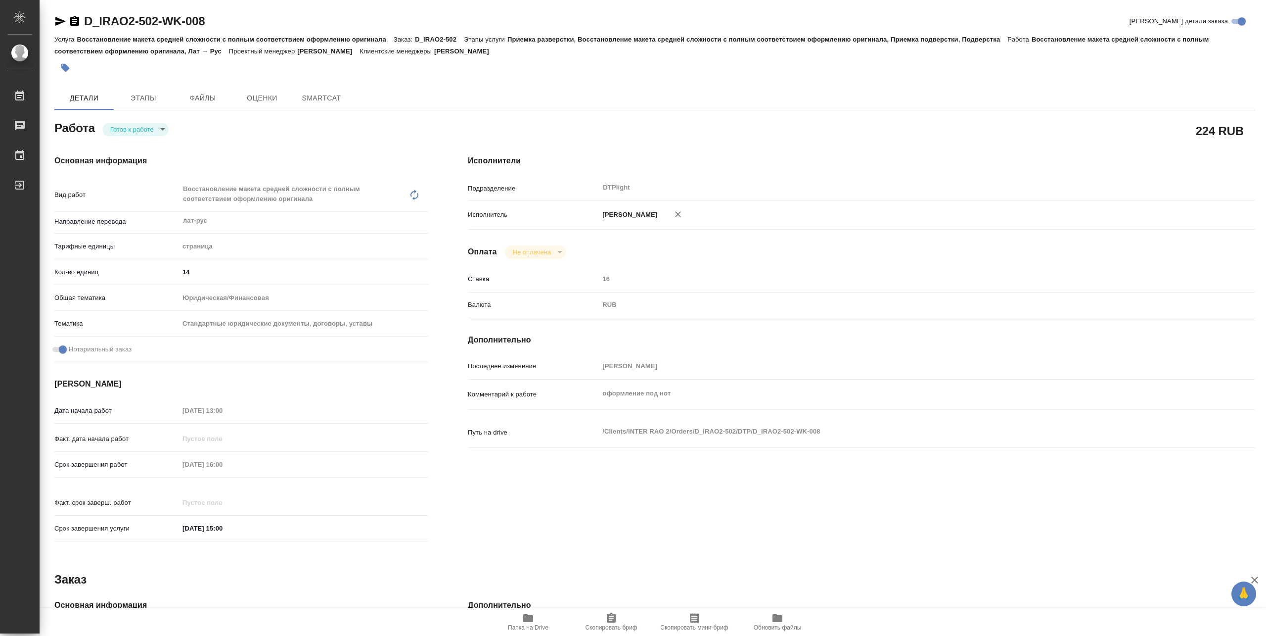
type textarea "x"
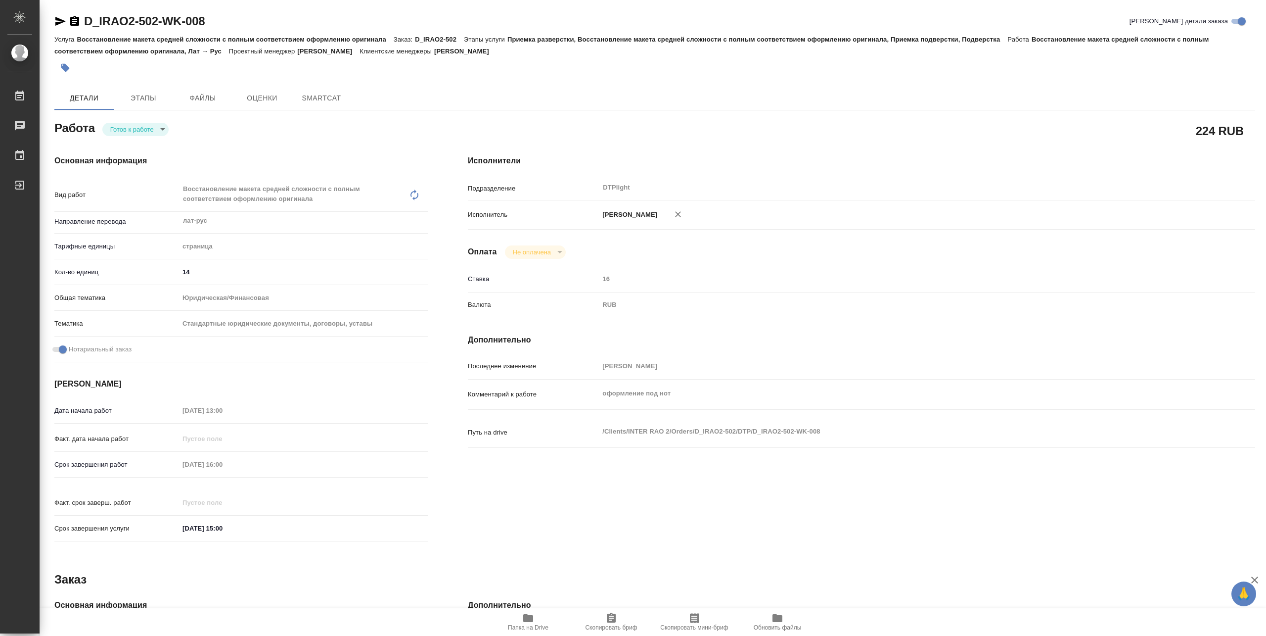
click at [158, 127] on body "🙏 .cls-1 fill:#fff; AWATERA Pankina Anna Работы Чаты График Выйти D_IRAO2-502-W…" at bounding box center [633, 318] width 1266 height 636
type textarea "x"
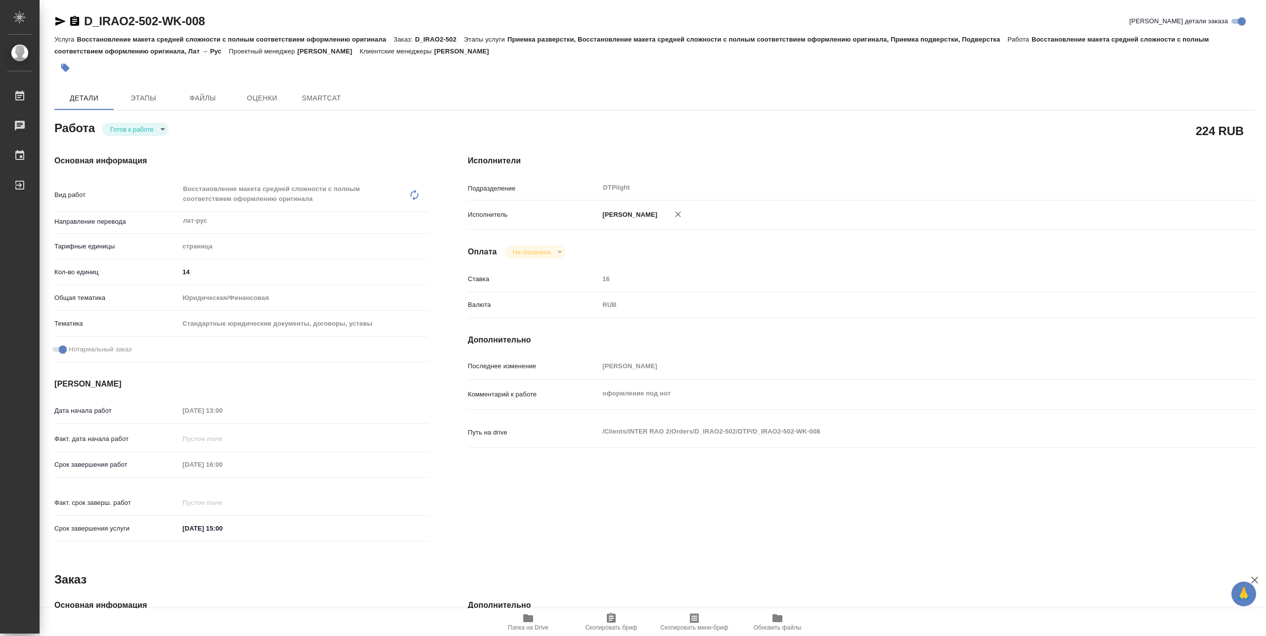
type textarea "x"
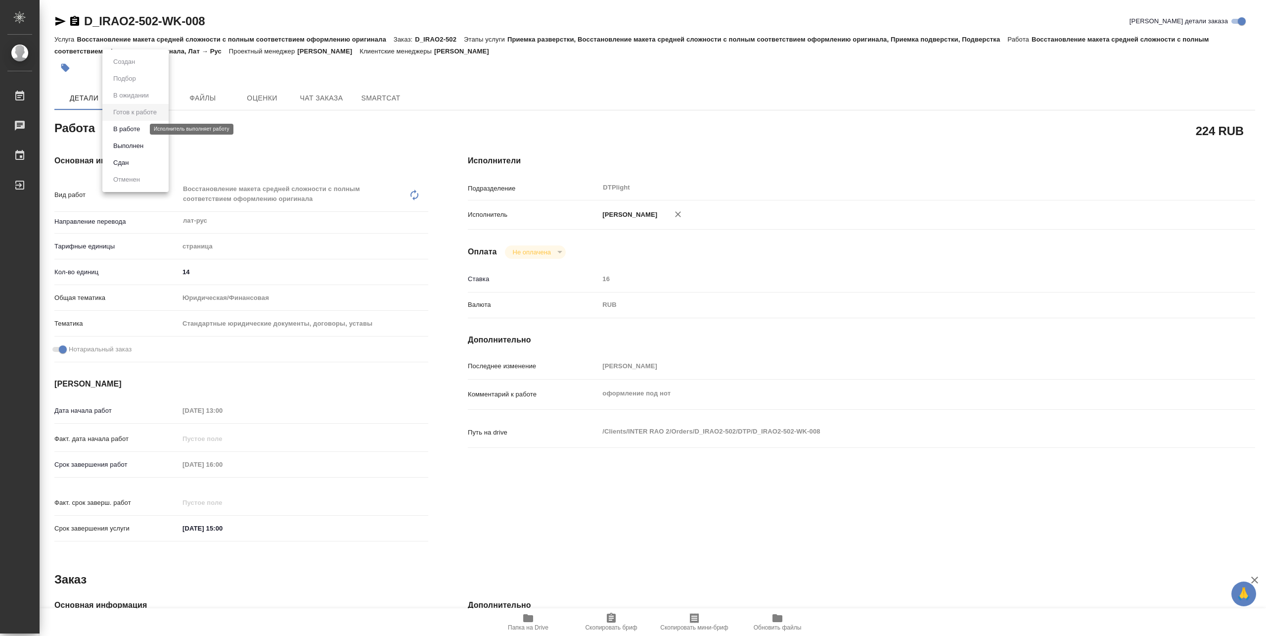
type textarea "x"
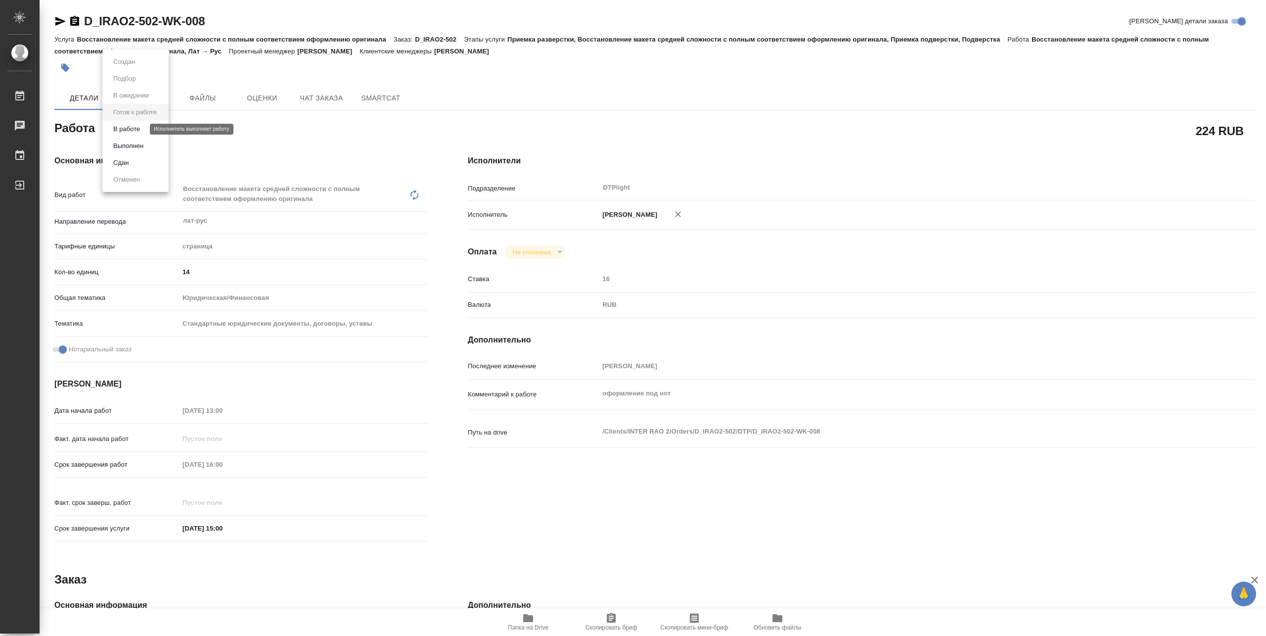
type textarea "x"
click at [132, 130] on button "В работе" at bounding box center [126, 129] width 33 height 11
type textarea "x"
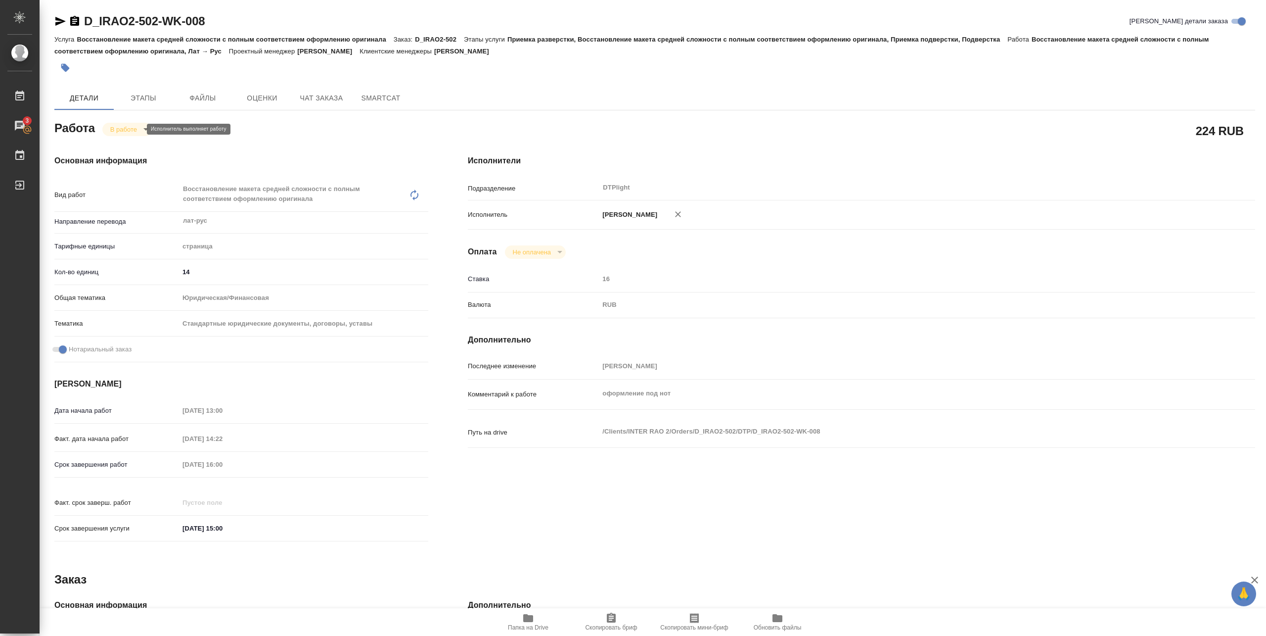
type textarea "x"
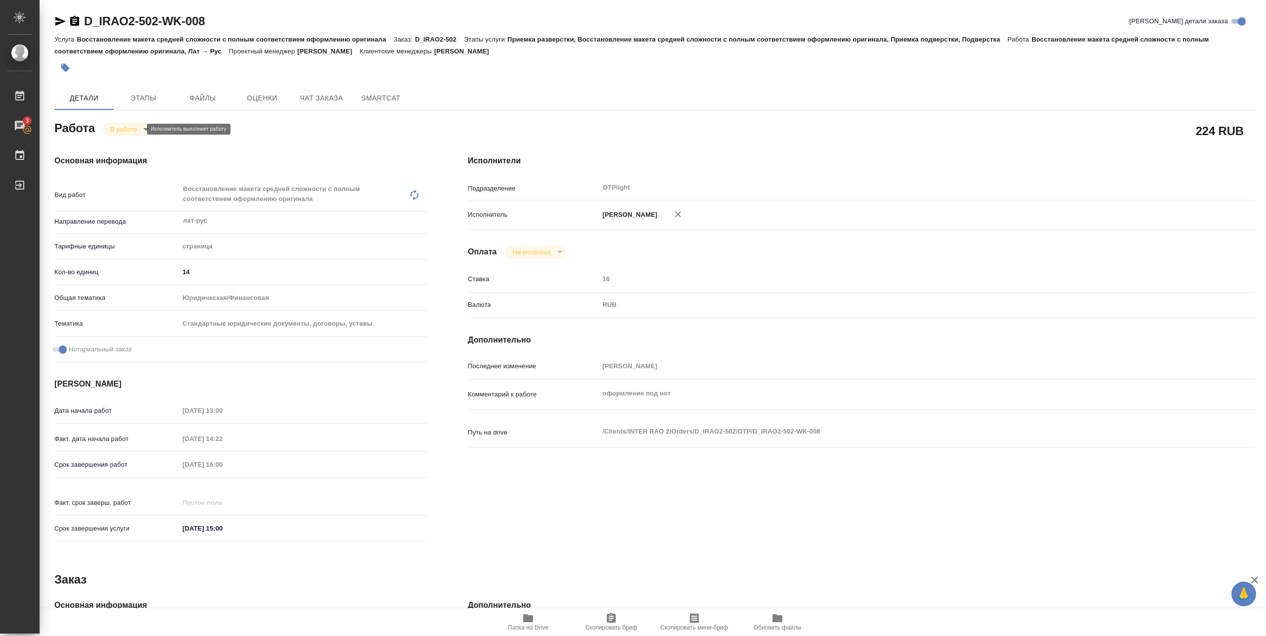
type textarea "x"
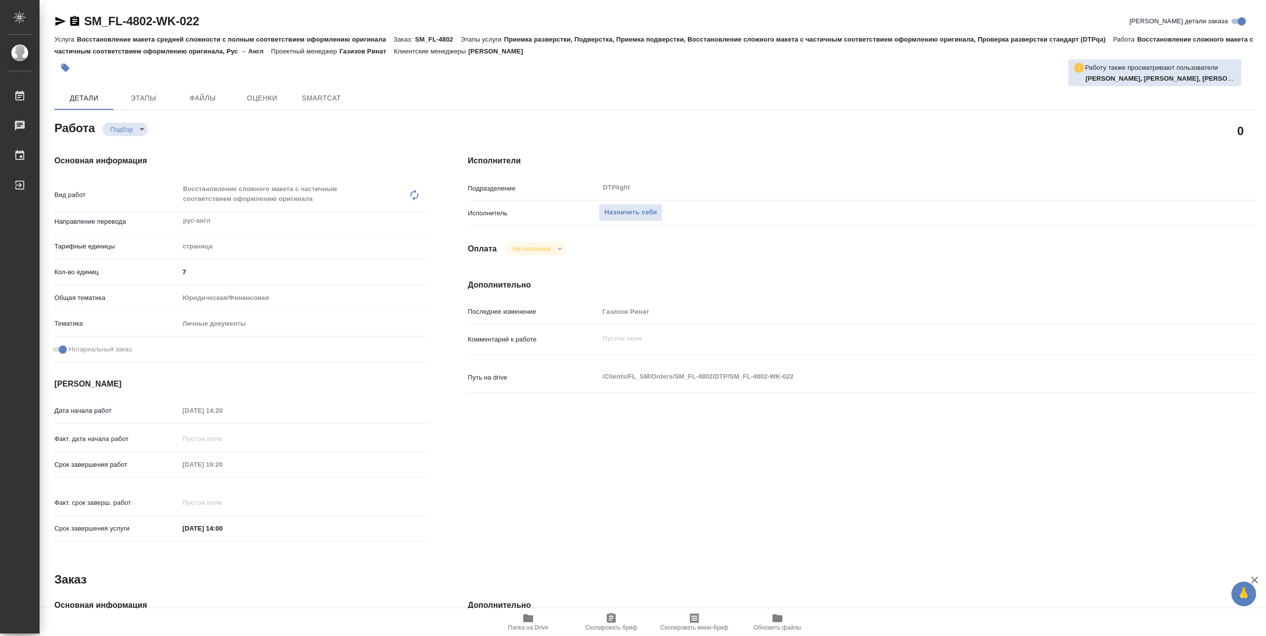
type textarea "x"
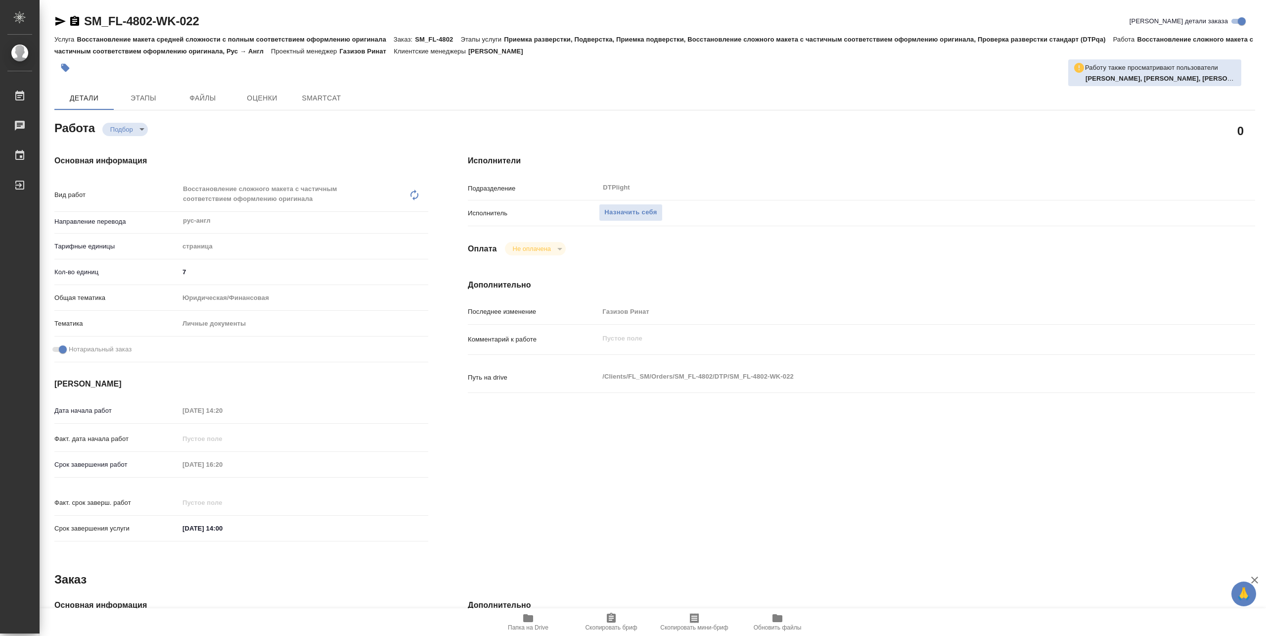
type textarea "x"
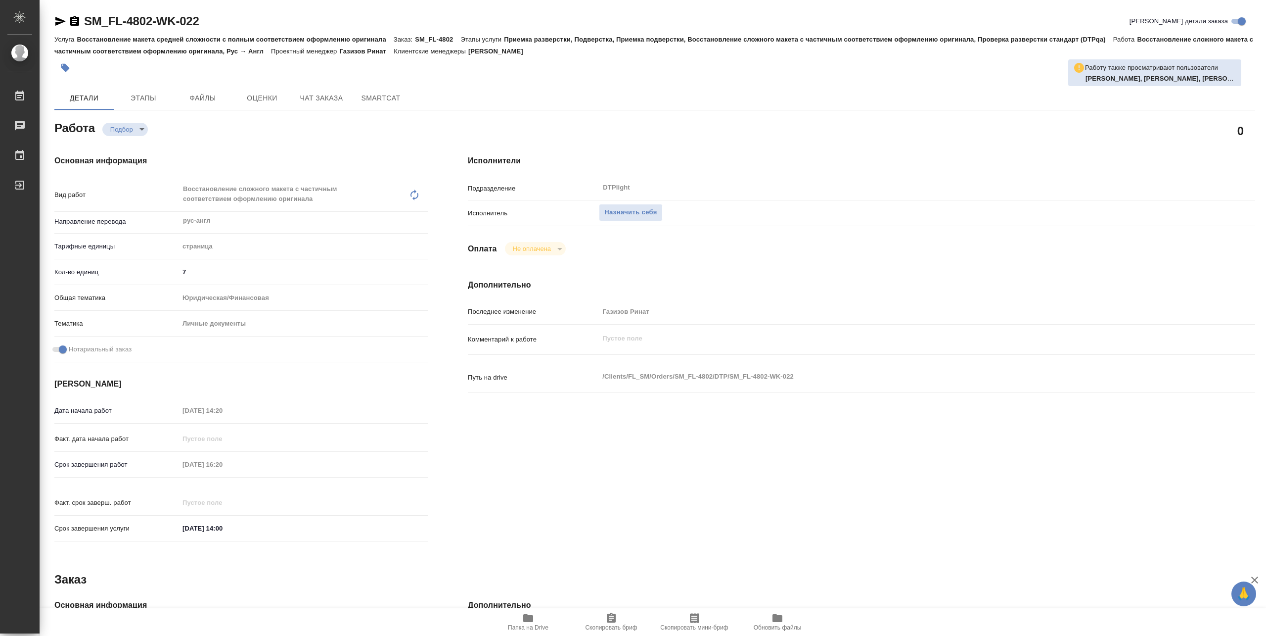
click at [534, 626] on span "Папка на Drive" at bounding box center [528, 627] width 41 height 7
type textarea "x"
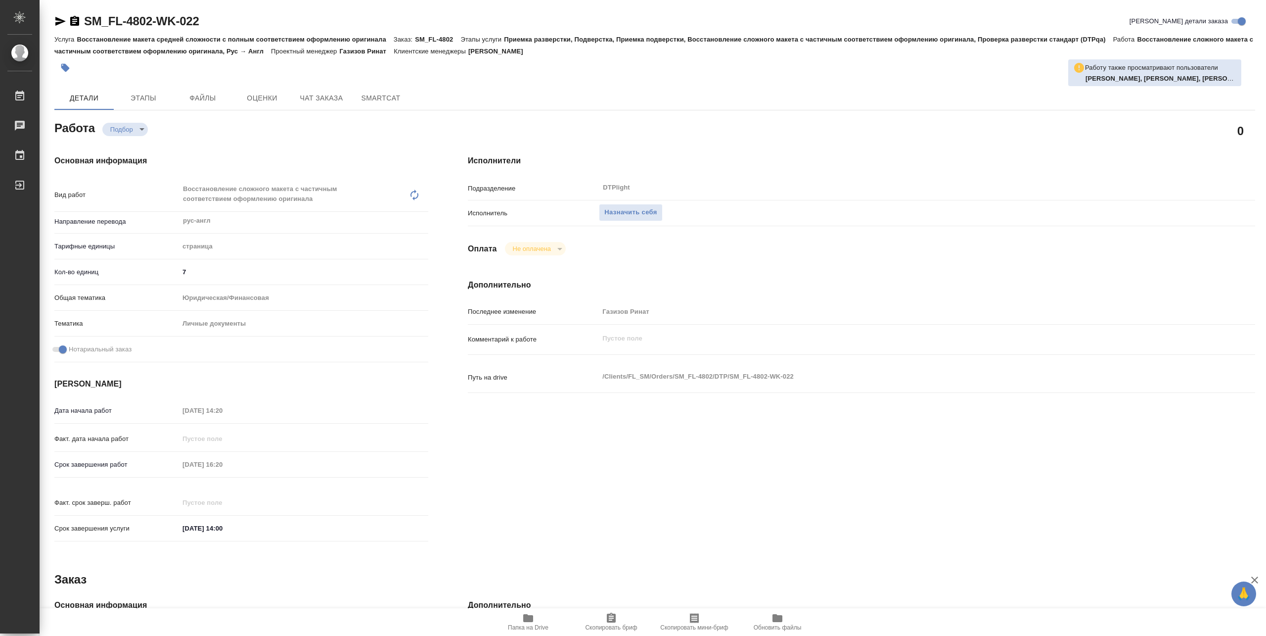
type textarea "x"
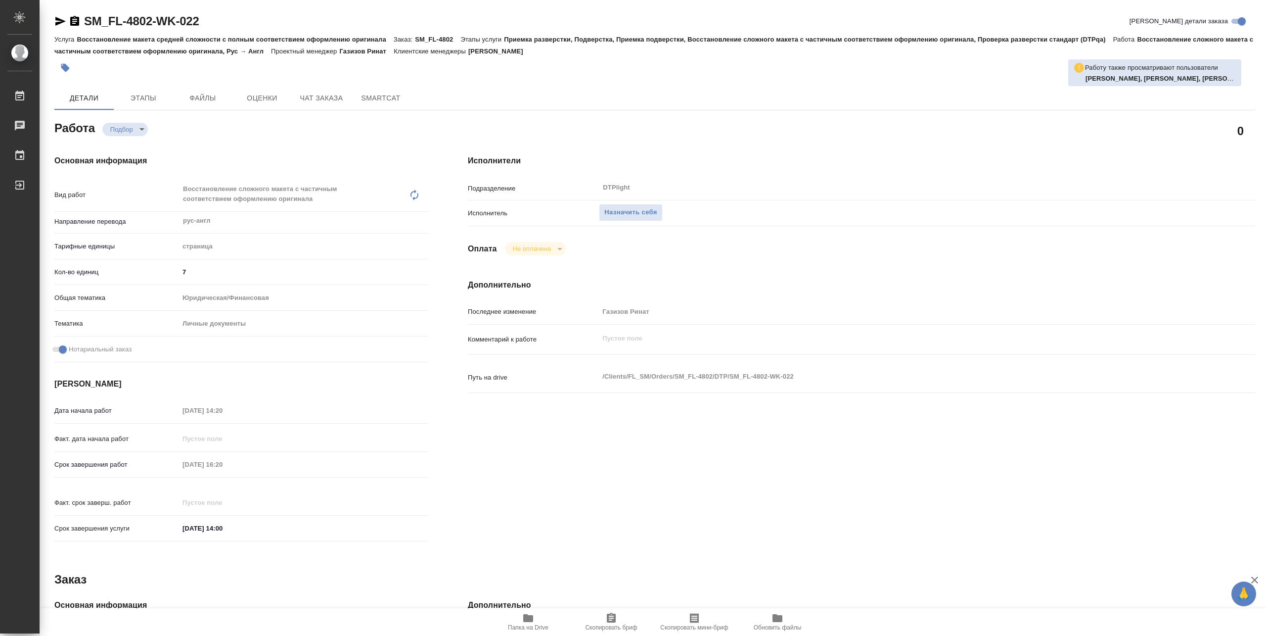
type textarea "x"
